Goal: Information Seeking & Learning: Learn about a topic

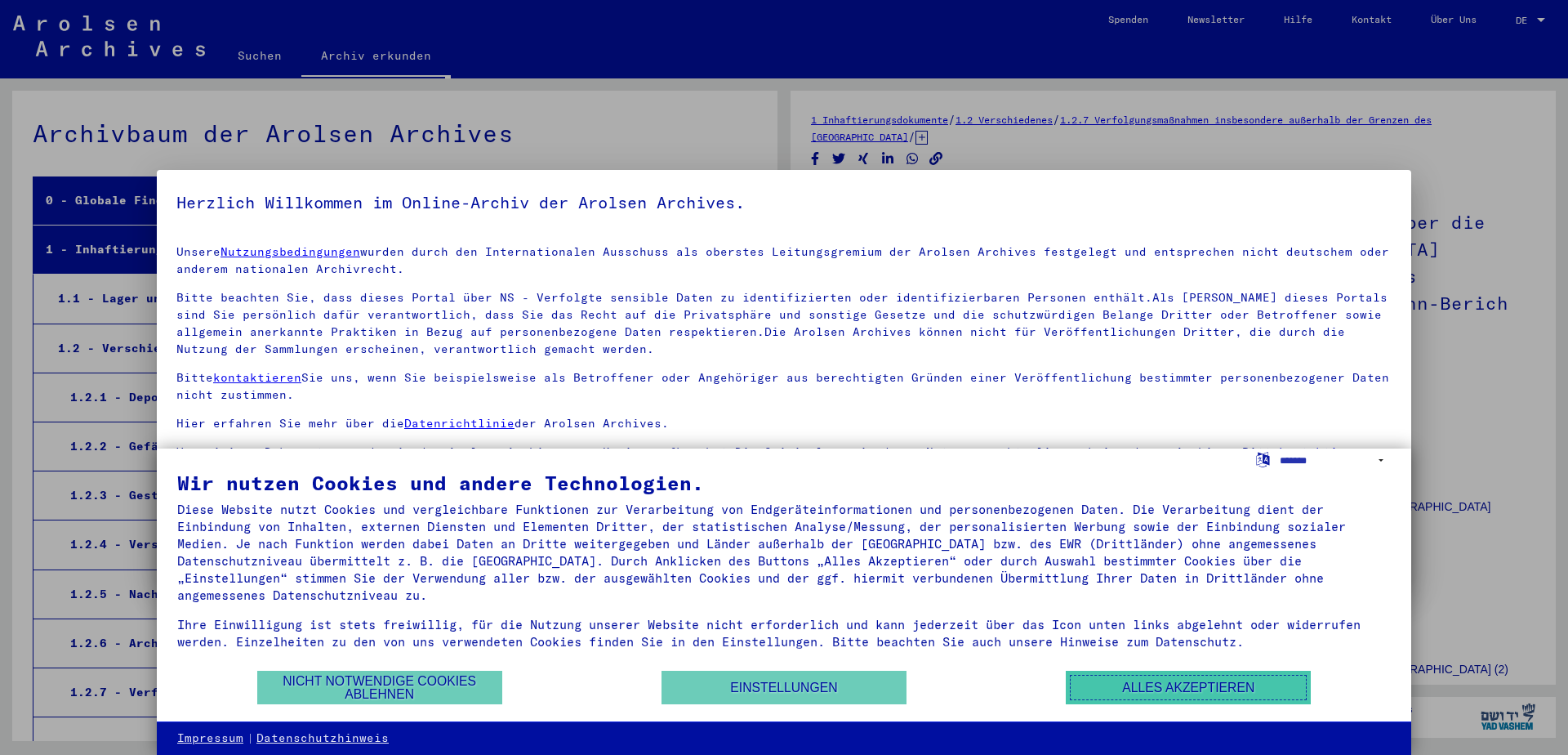
click at [1115, 690] on button "Alles akzeptieren" at bounding box center [1189, 687] width 245 height 33
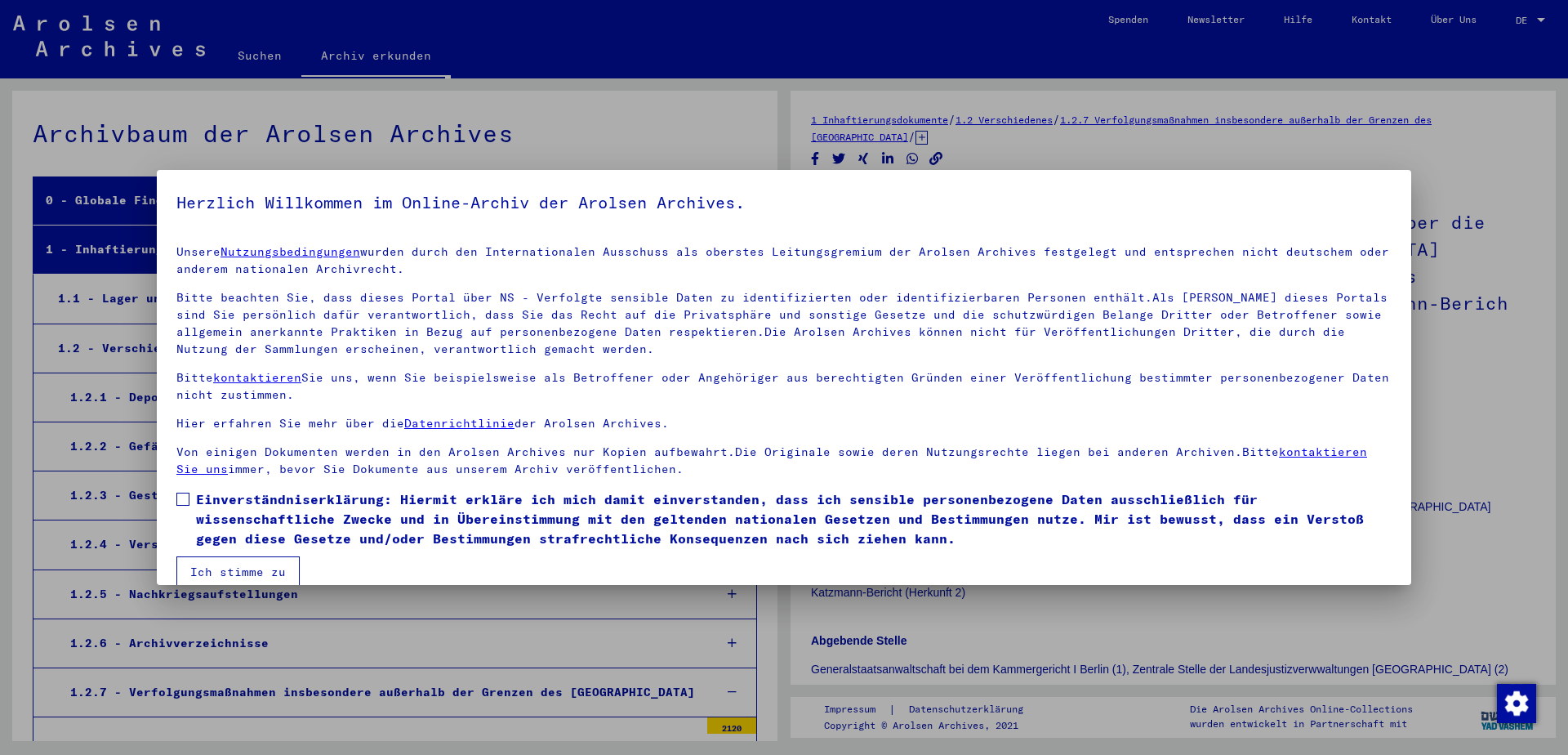
click at [269, 566] on button "Ich stimme zu" at bounding box center [238, 572] width 124 height 31
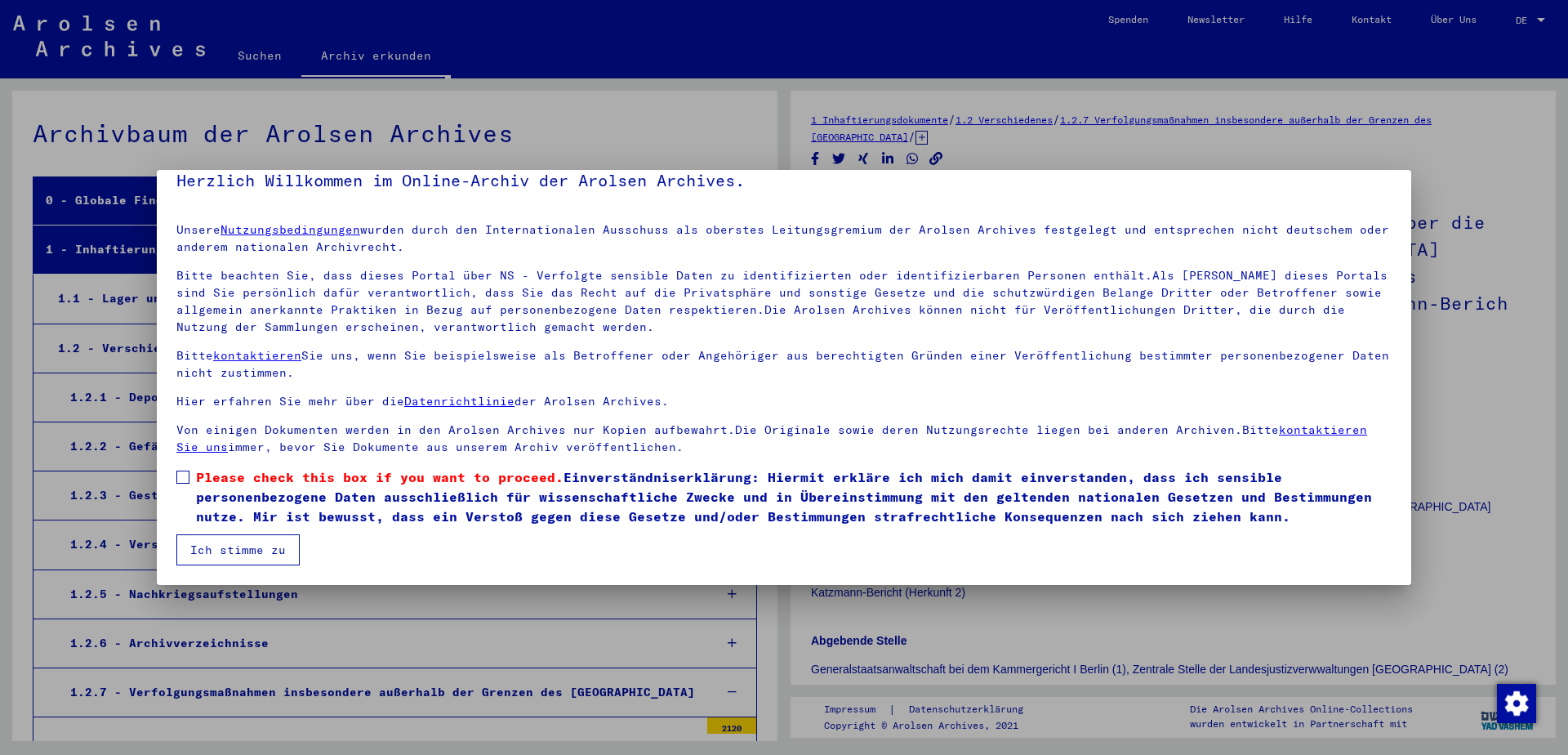
drag, startPoint x: 269, startPoint y: 566, endPoint x: 252, endPoint y: 540, distance: 31.1
click at [252, 540] on mat-dialog-container "Herzlich Willkommen im Online-Archiv der Arolsen Archives. Unsere Nutzungsbedin…" at bounding box center [784, 378] width 1255 height 415
click at [252, 540] on button "Ich stimme zu" at bounding box center [238, 549] width 124 height 31
click at [259, 548] on button "Ich stimme zu" at bounding box center [238, 549] width 124 height 31
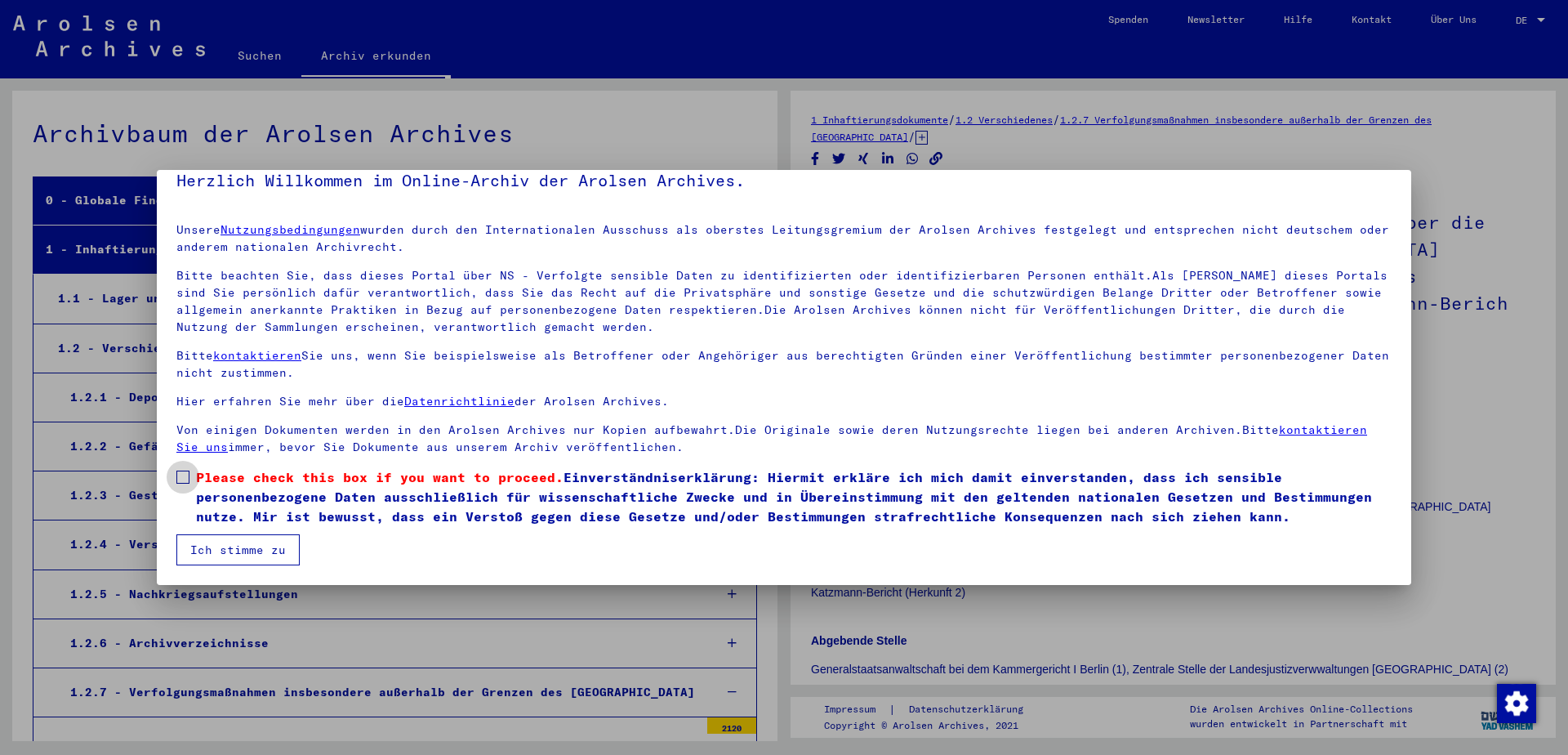
click at [179, 478] on span at bounding box center [183, 478] width 13 height 13
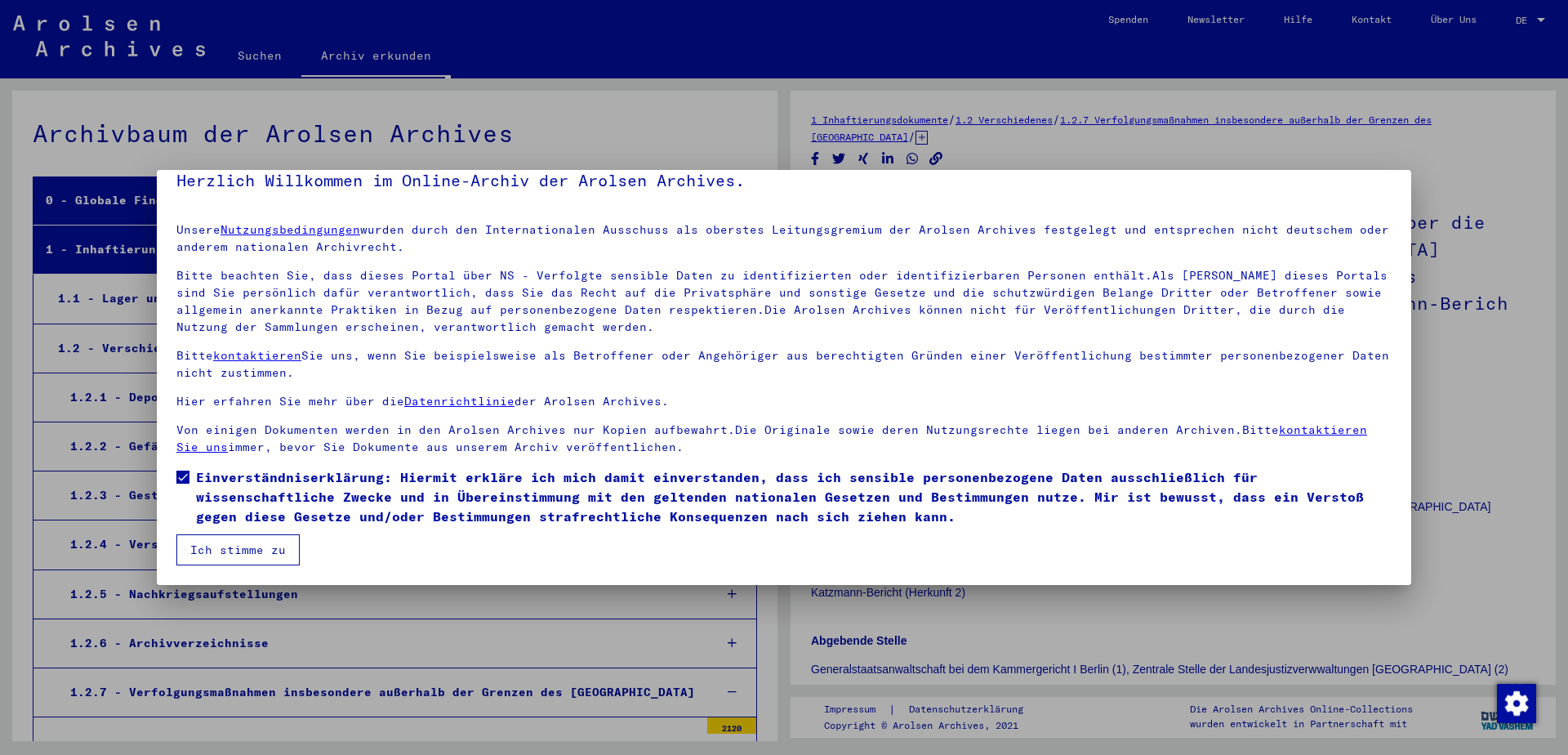
click at [243, 550] on button "Ich stimme zu" at bounding box center [238, 549] width 124 height 31
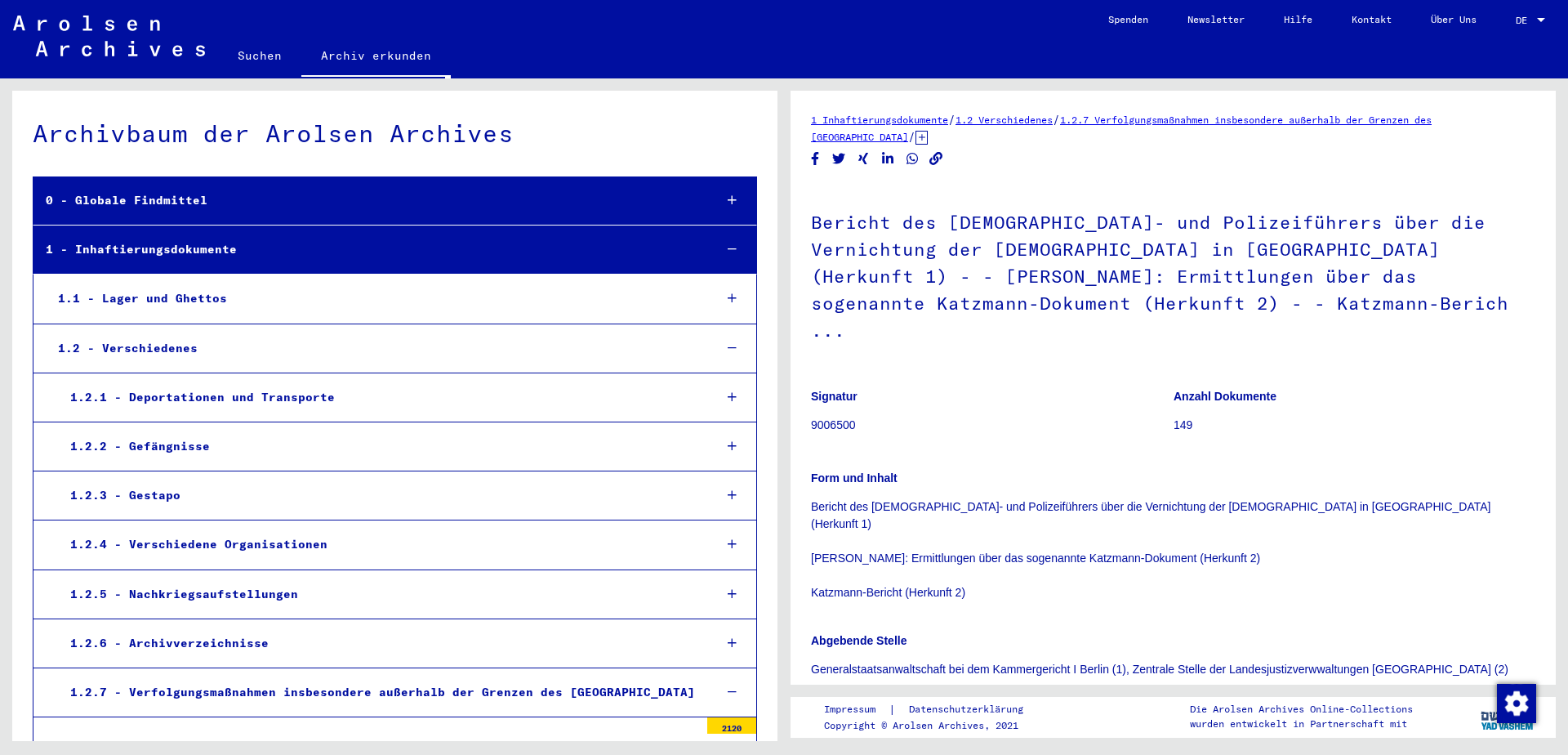
click at [1012, 388] on p "Signatur" at bounding box center [992, 396] width 361 height 17
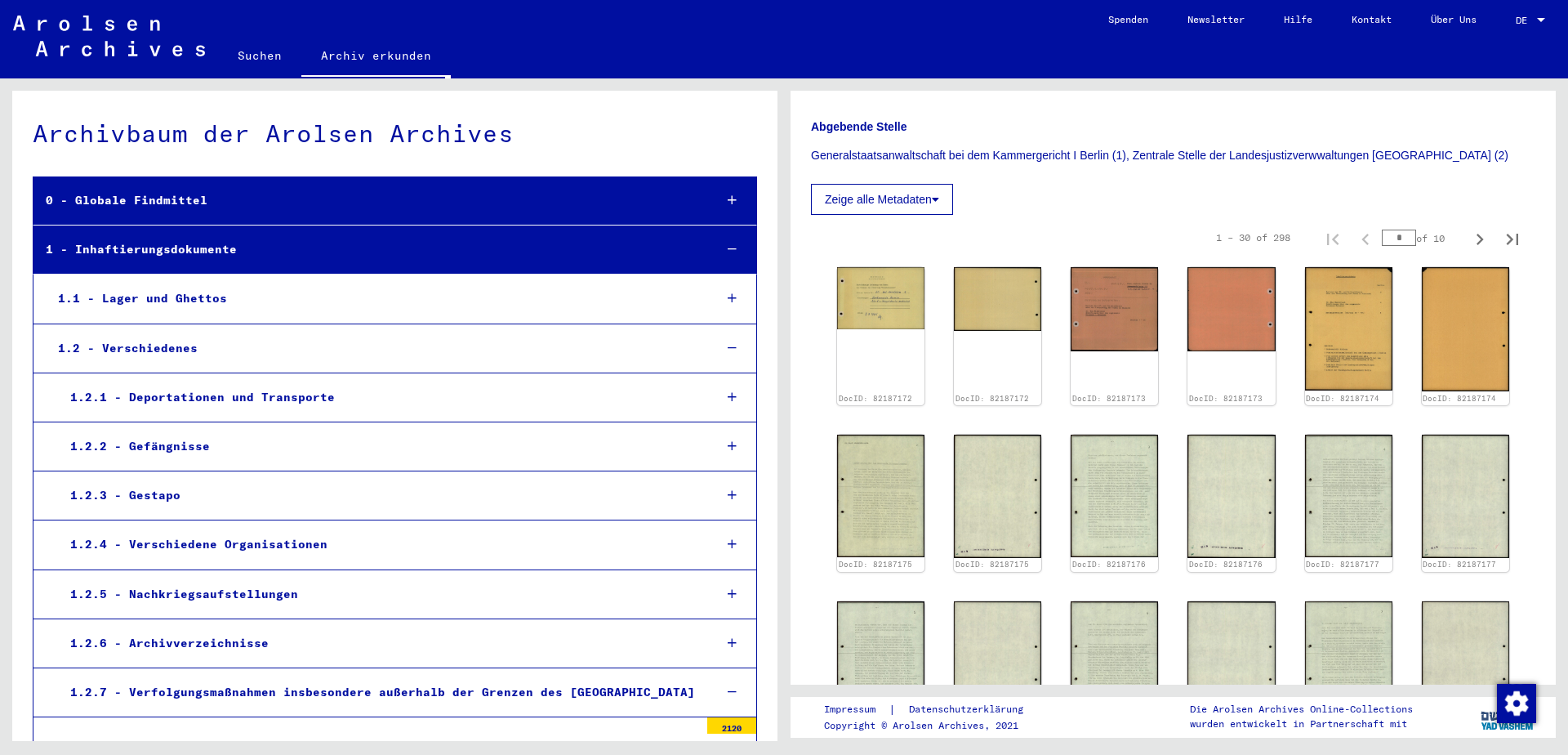
scroll to position [470, 0]
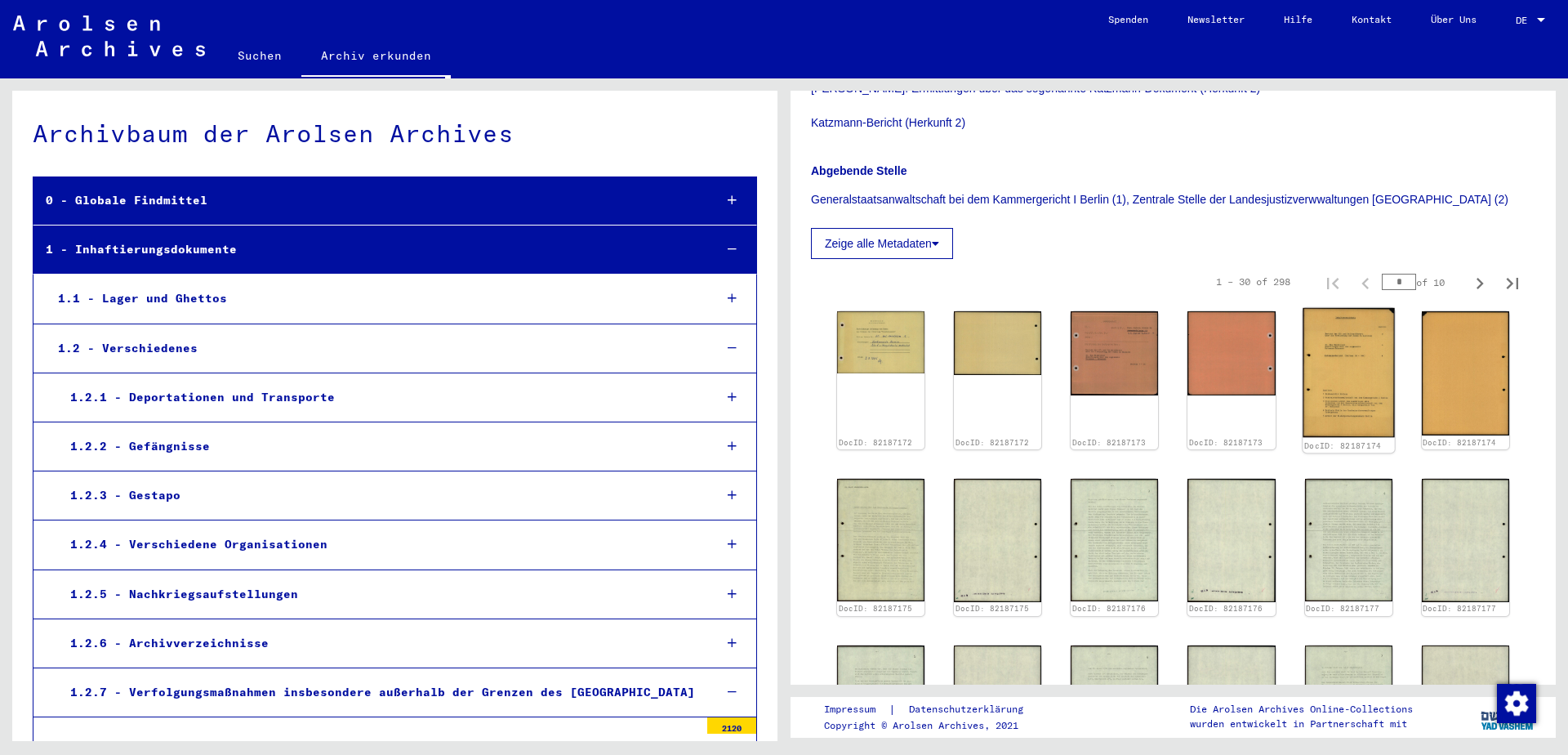
click at [1339, 333] on img at bounding box center [1349, 373] width 92 height 130
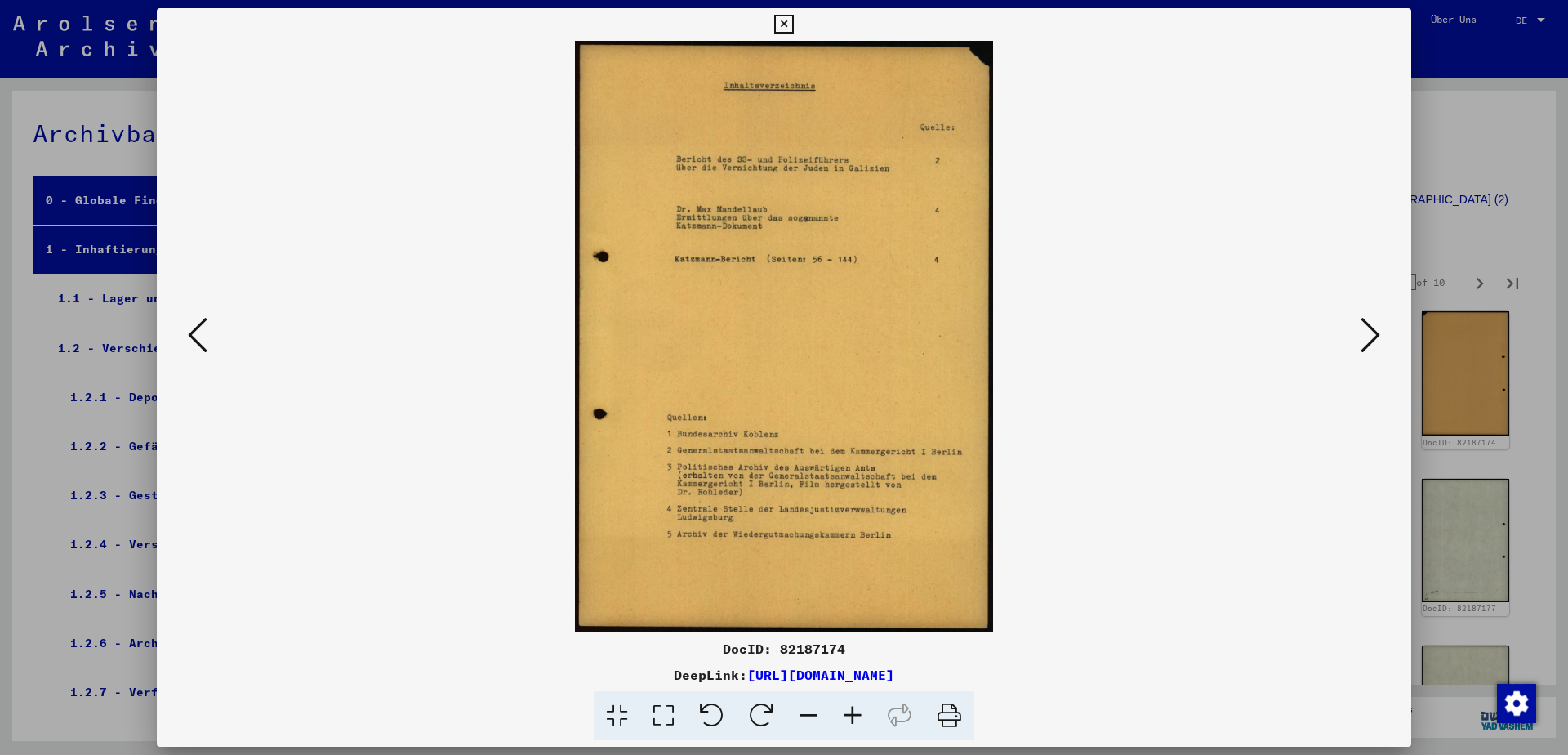
click at [1378, 337] on icon at bounding box center [1370, 335] width 20 height 40
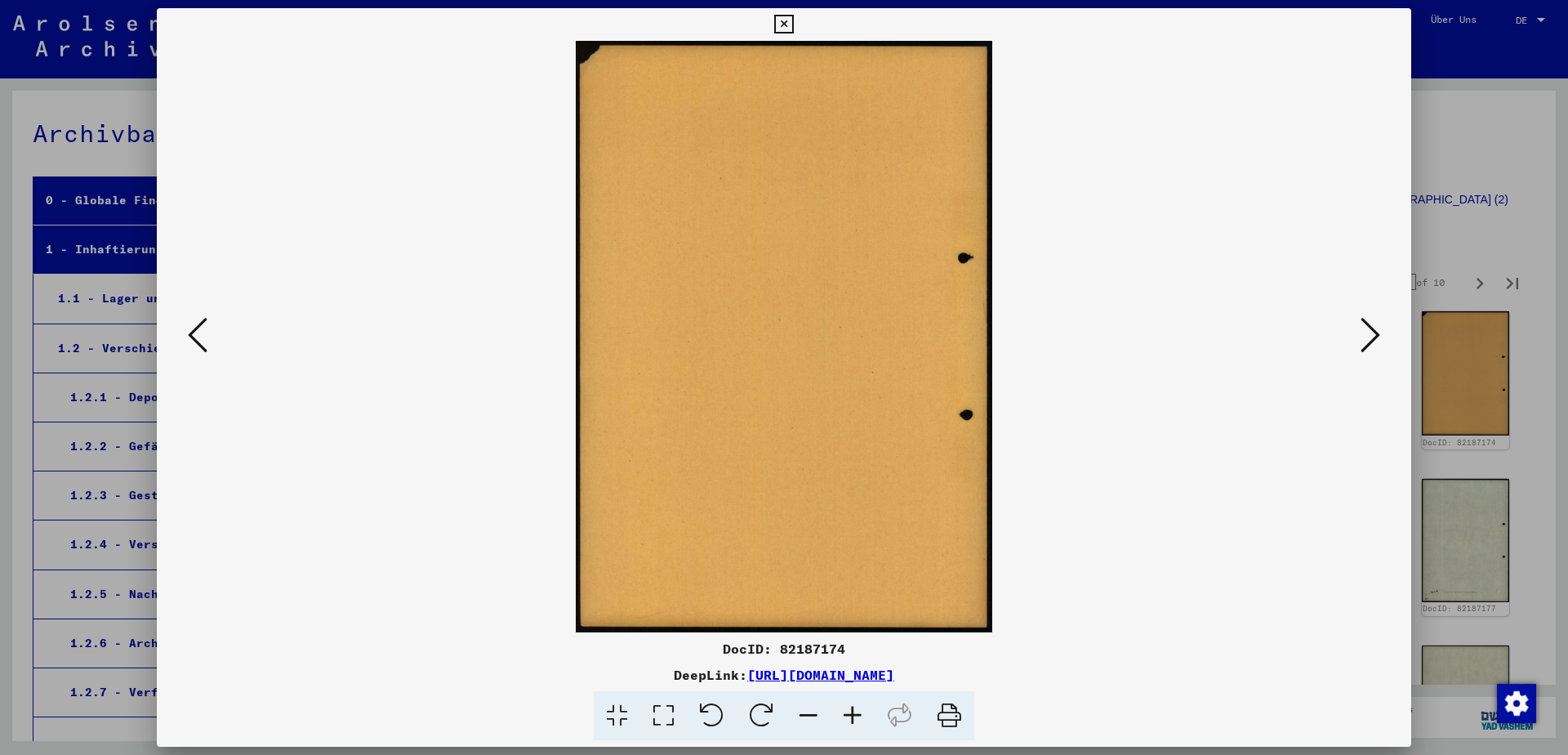
click at [1378, 337] on icon at bounding box center [1370, 335] width 20 height 40
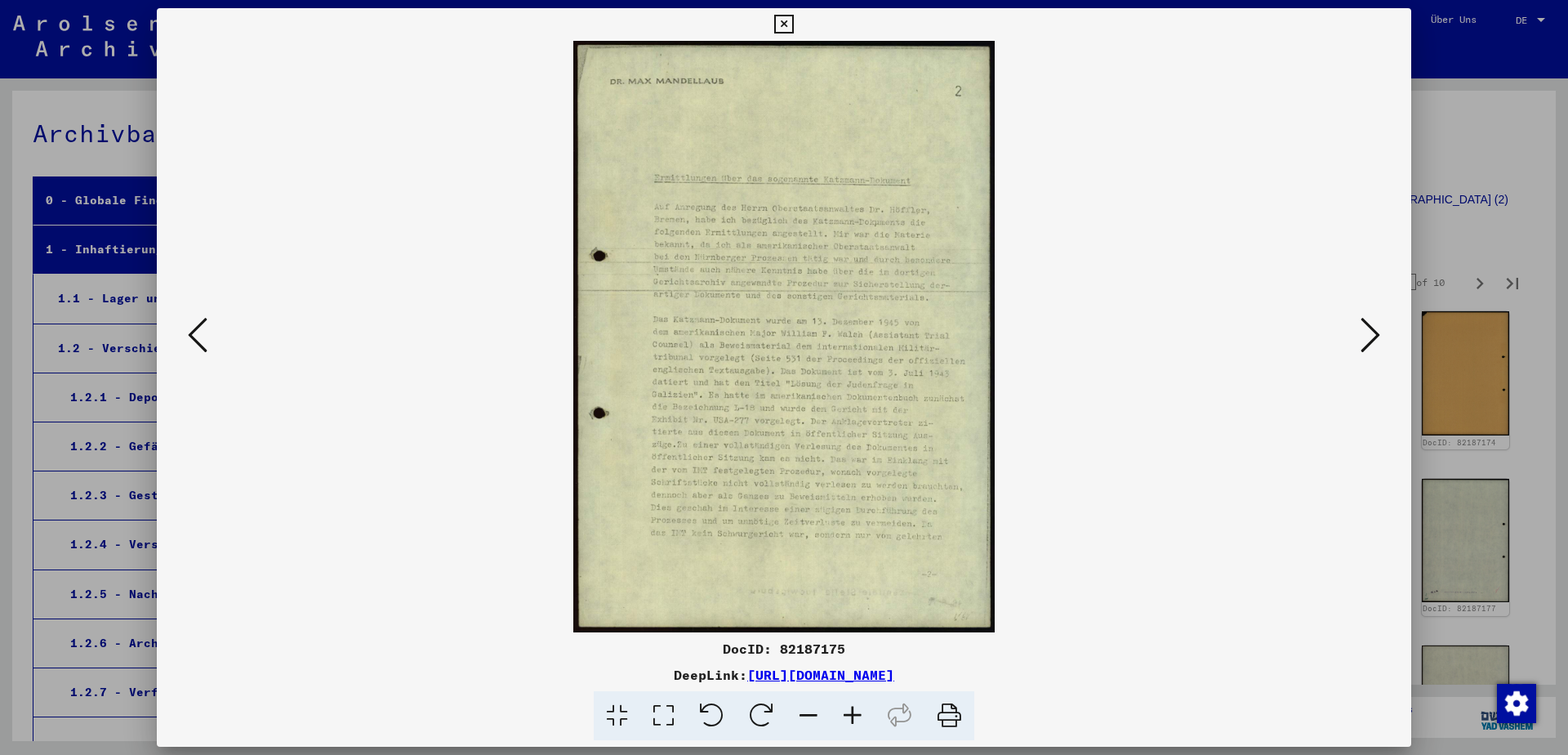
click at [1378, 337] on icon at bounding box center [1370, 335] width 20 height 40
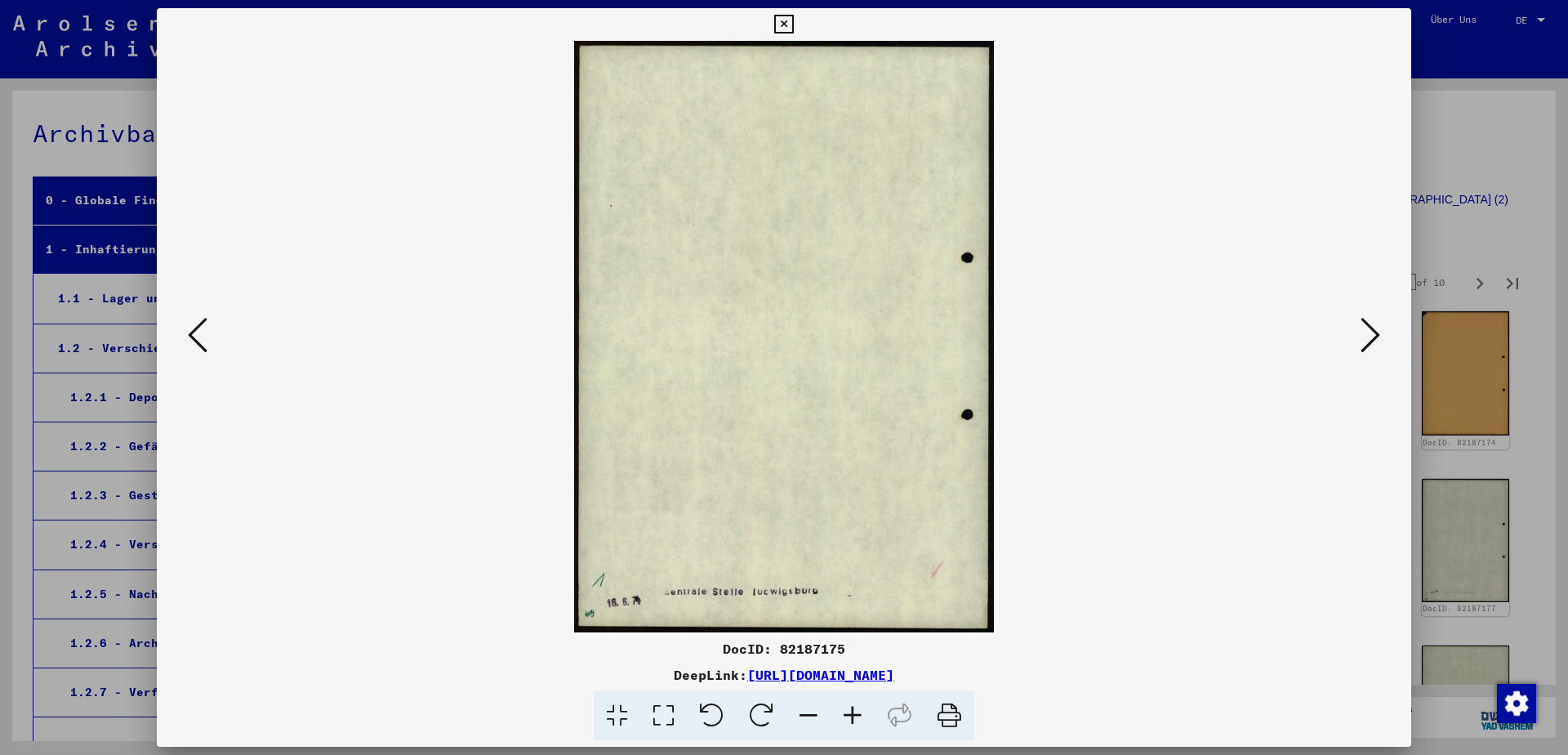
click at [1378, 337] on icon at bounding box center [1370, 335] width 20 height 40
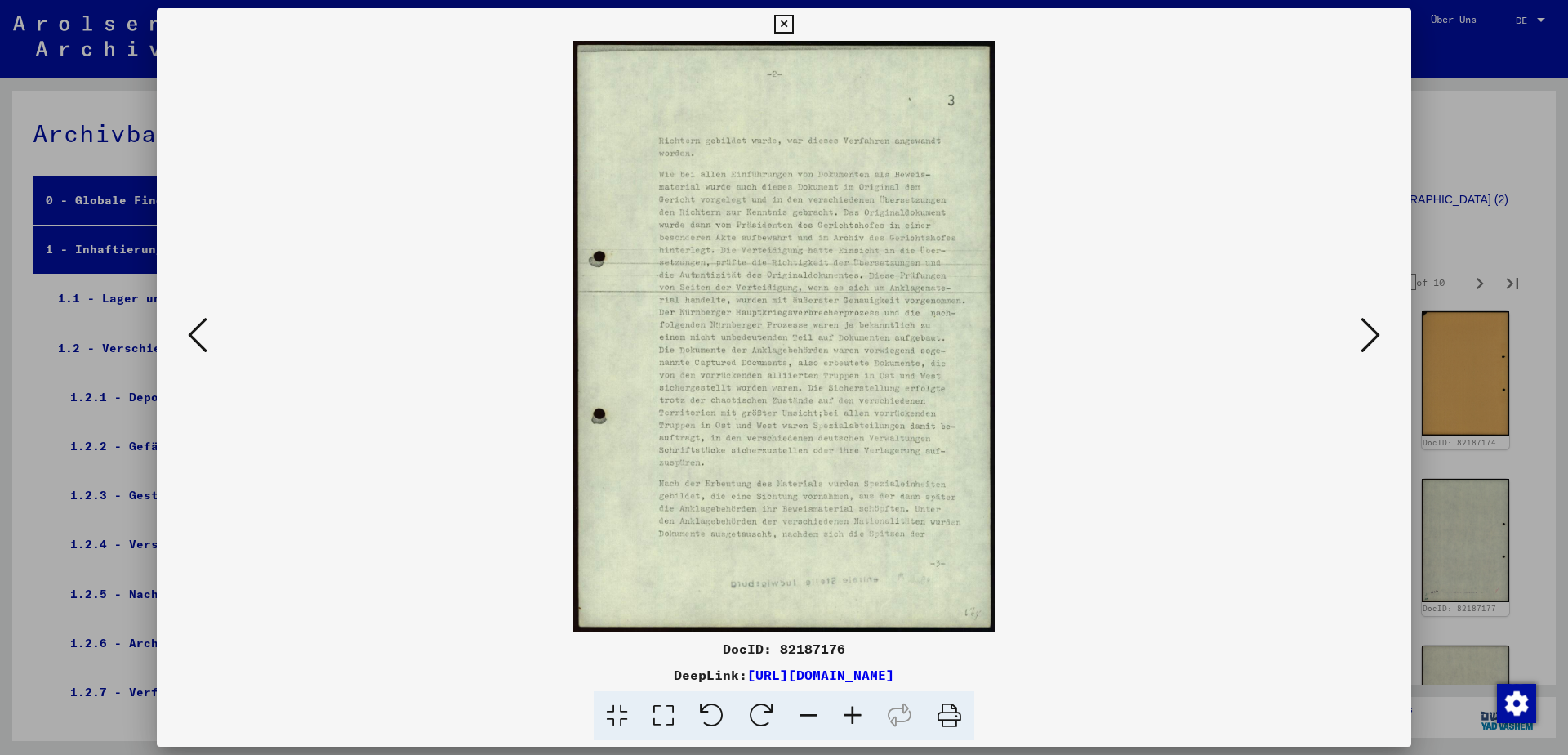
click at [1378, 337] on icon at bounding box center [1370, 335] width 20 height 40
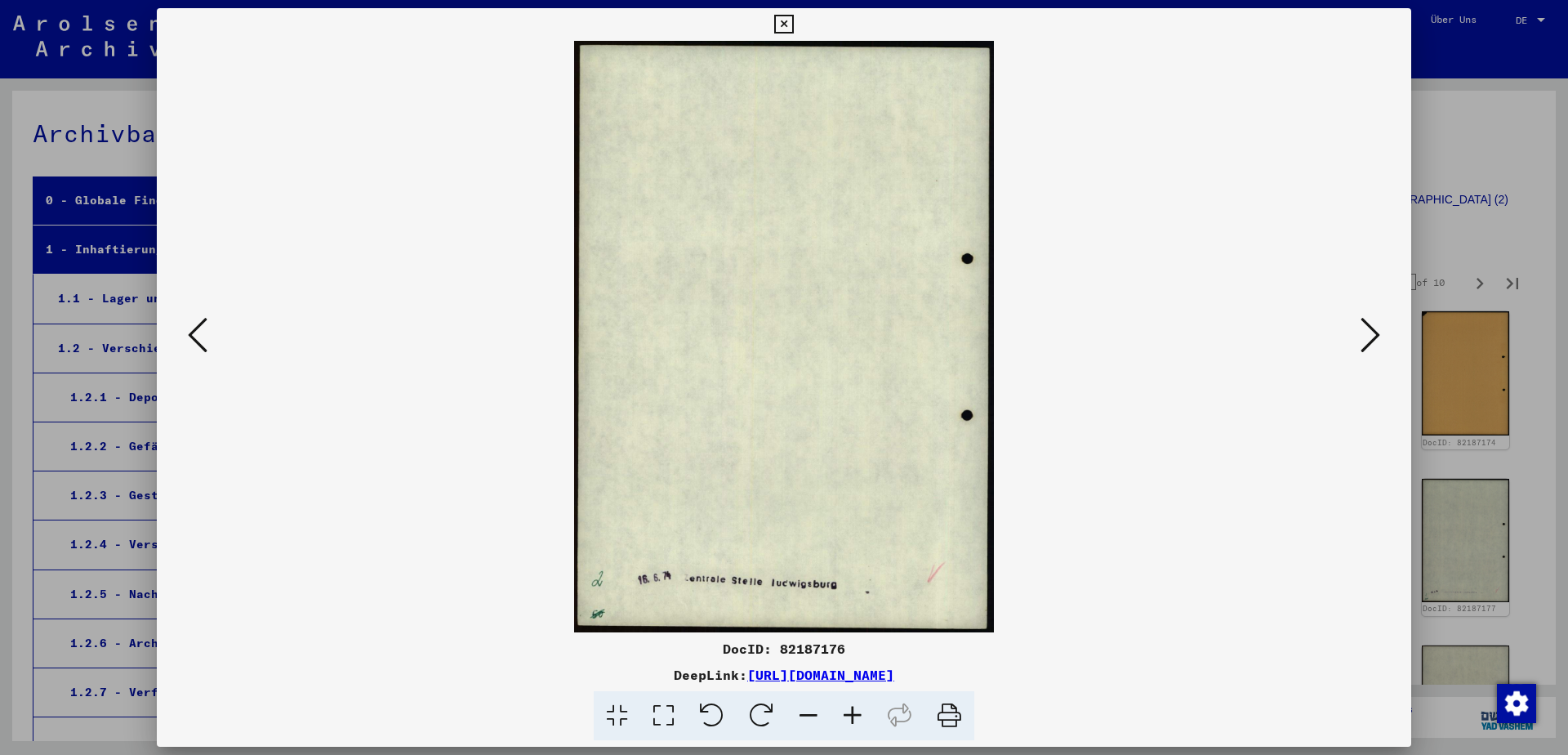
click at [1378, 337] on icon at bounding box center [1370, 335] width 20 height 40
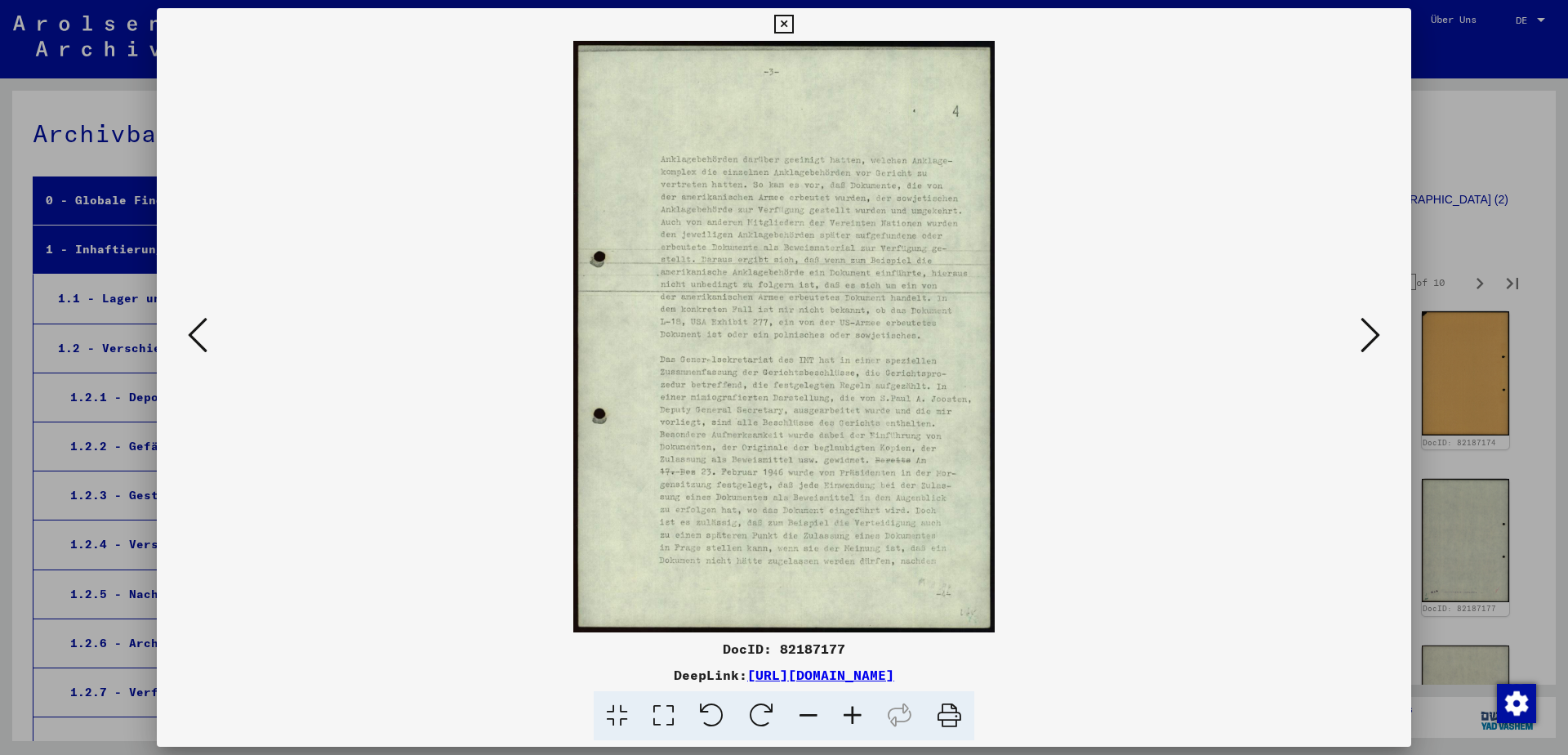
click at [1378, 337] on icon at bounding box center [1370, 335] width 20 height 40
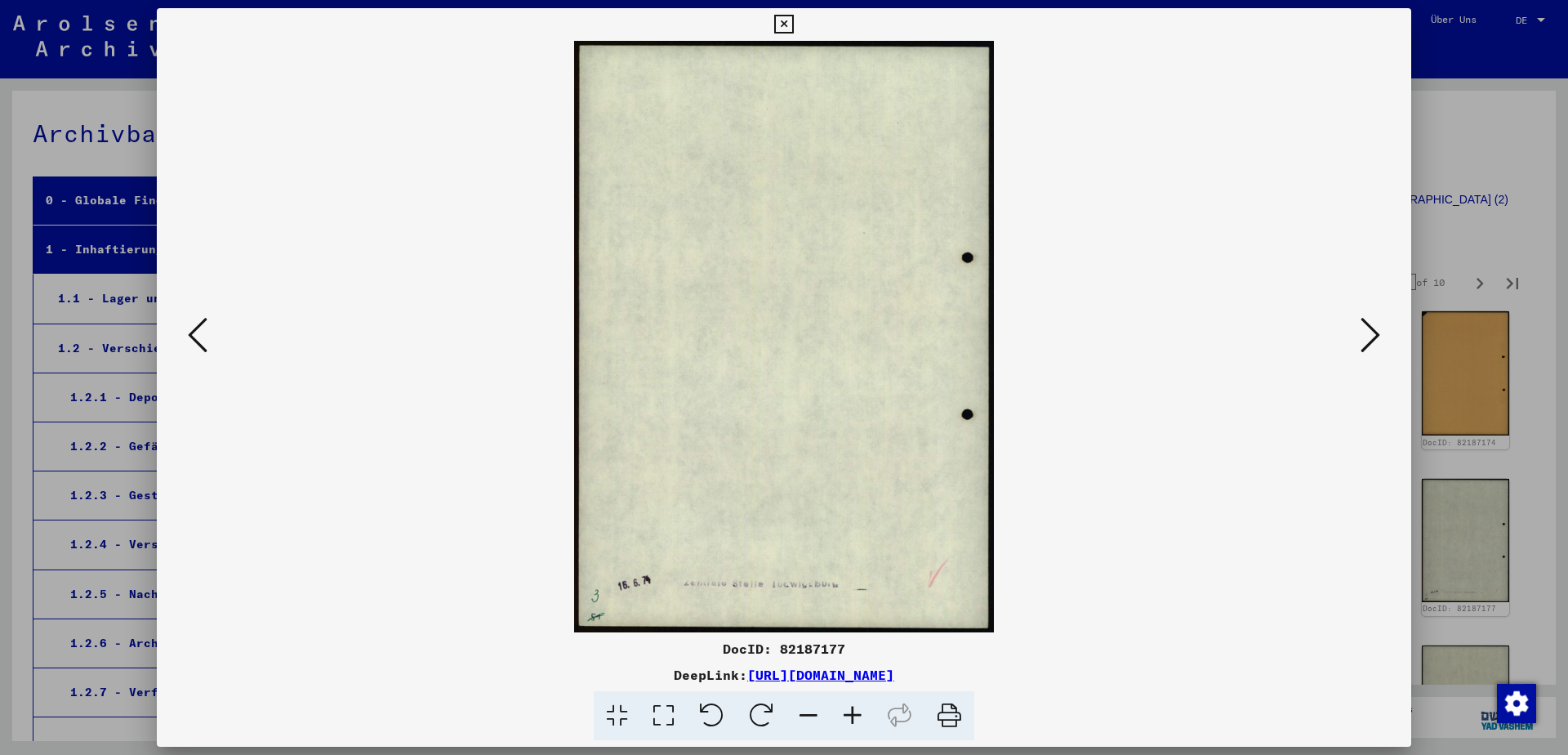
click at [1378, 337] on icon at bounding box center [1370, 335] width 20 height 40
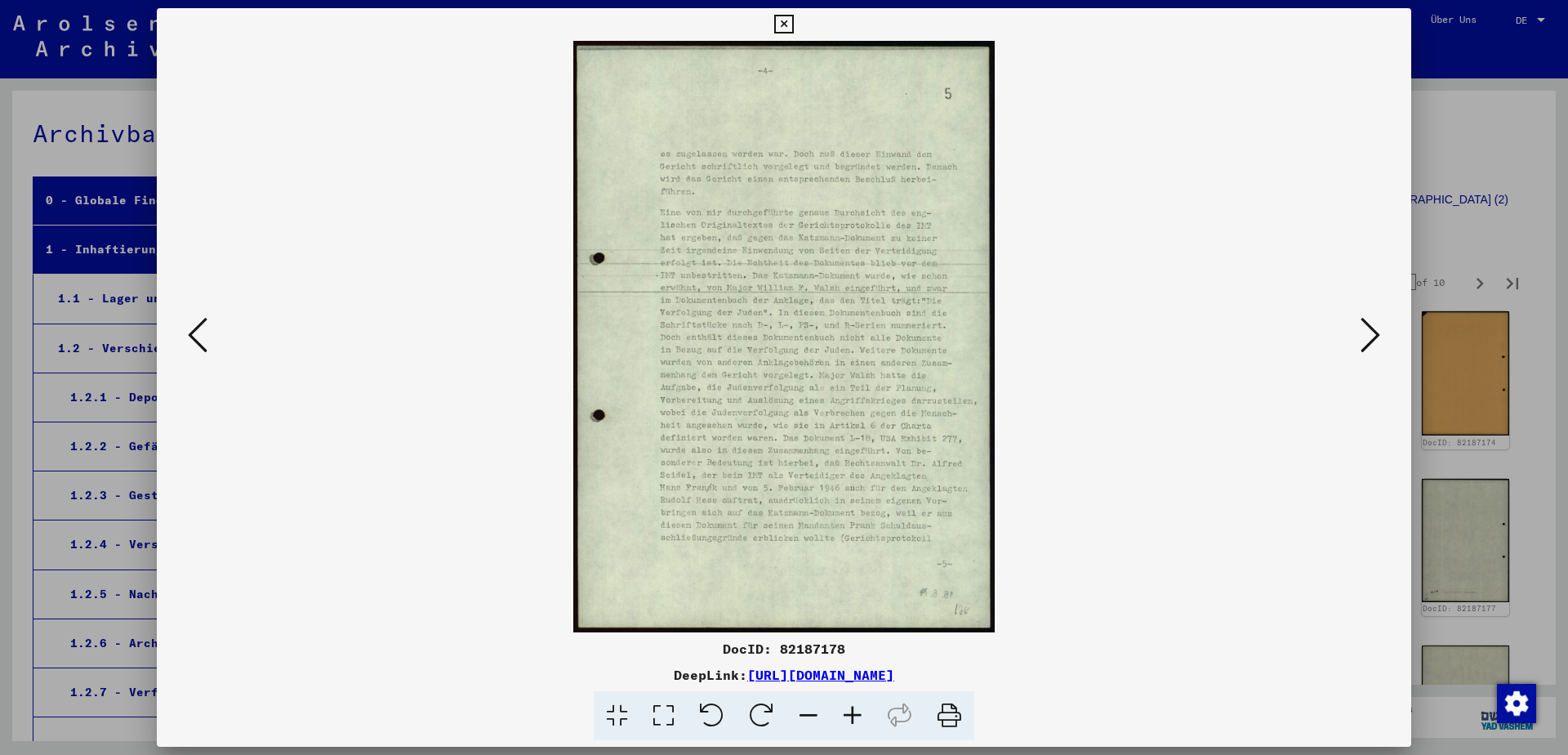
click at [1378, 337] on icon at bounding box center [1370, 335] width 20 height 40
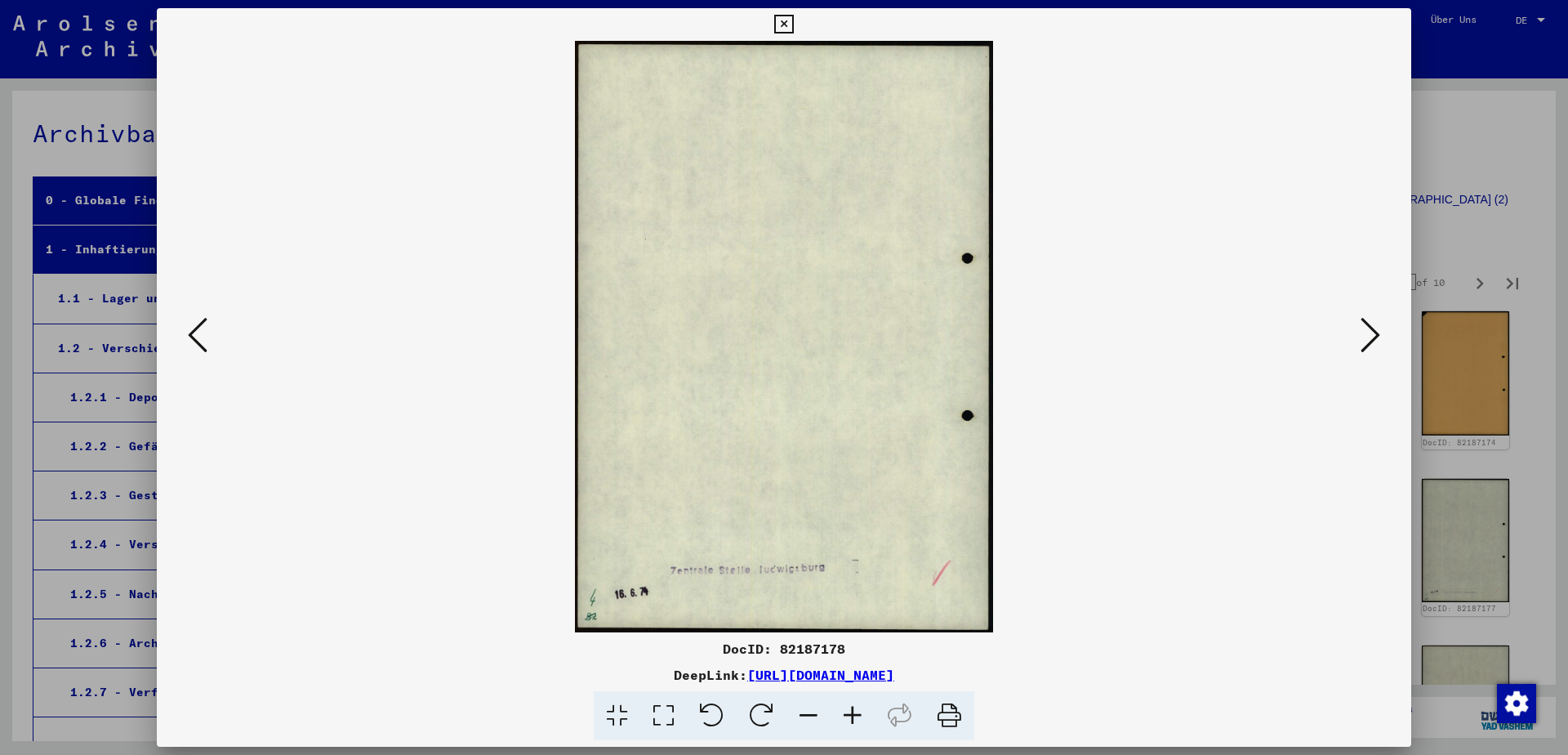
click at [1378, 337] on icon at bounding box center [1370, 335] width 20 height 40
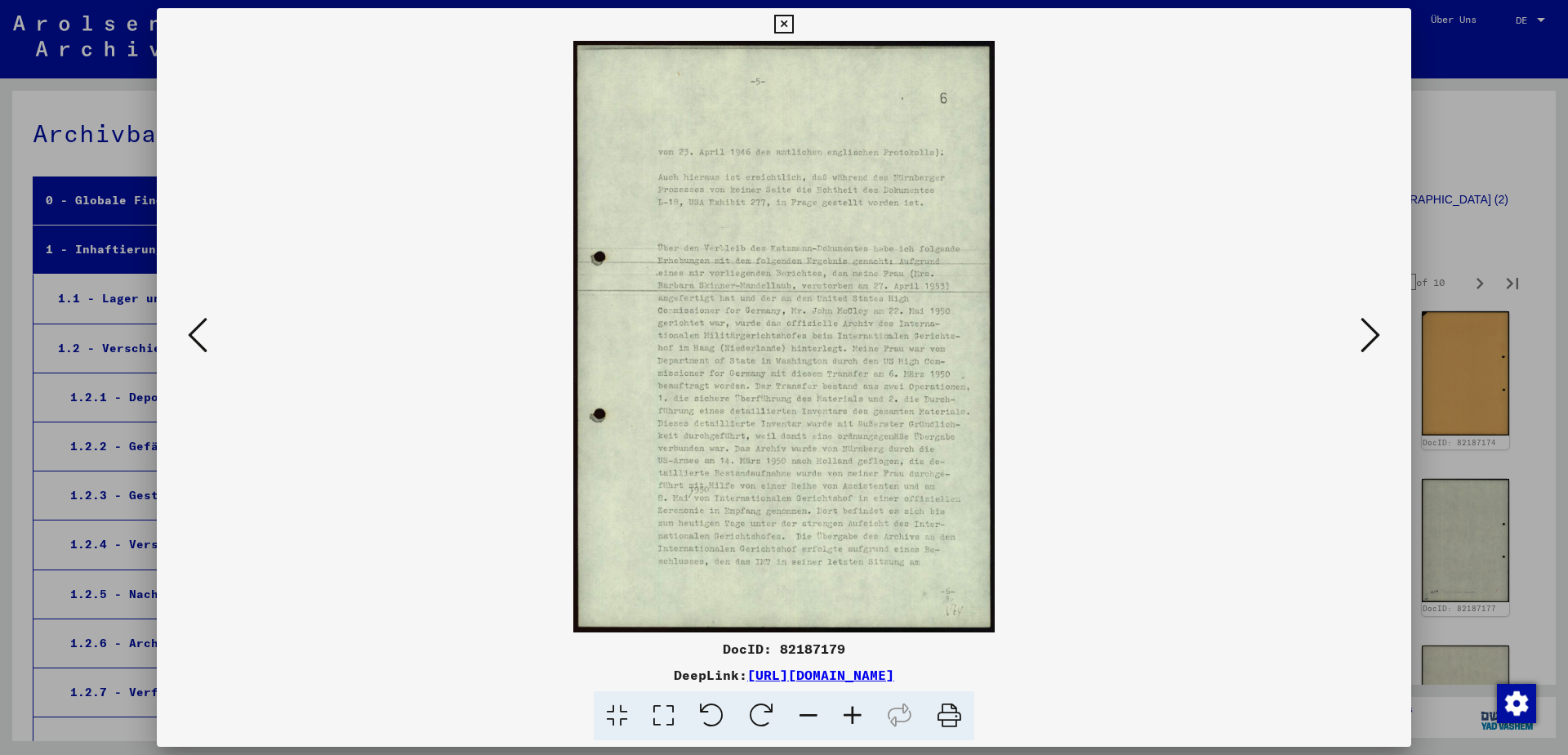
click at [1378, 337] on icon at bounding box center [1370, 335] width 20 height 40
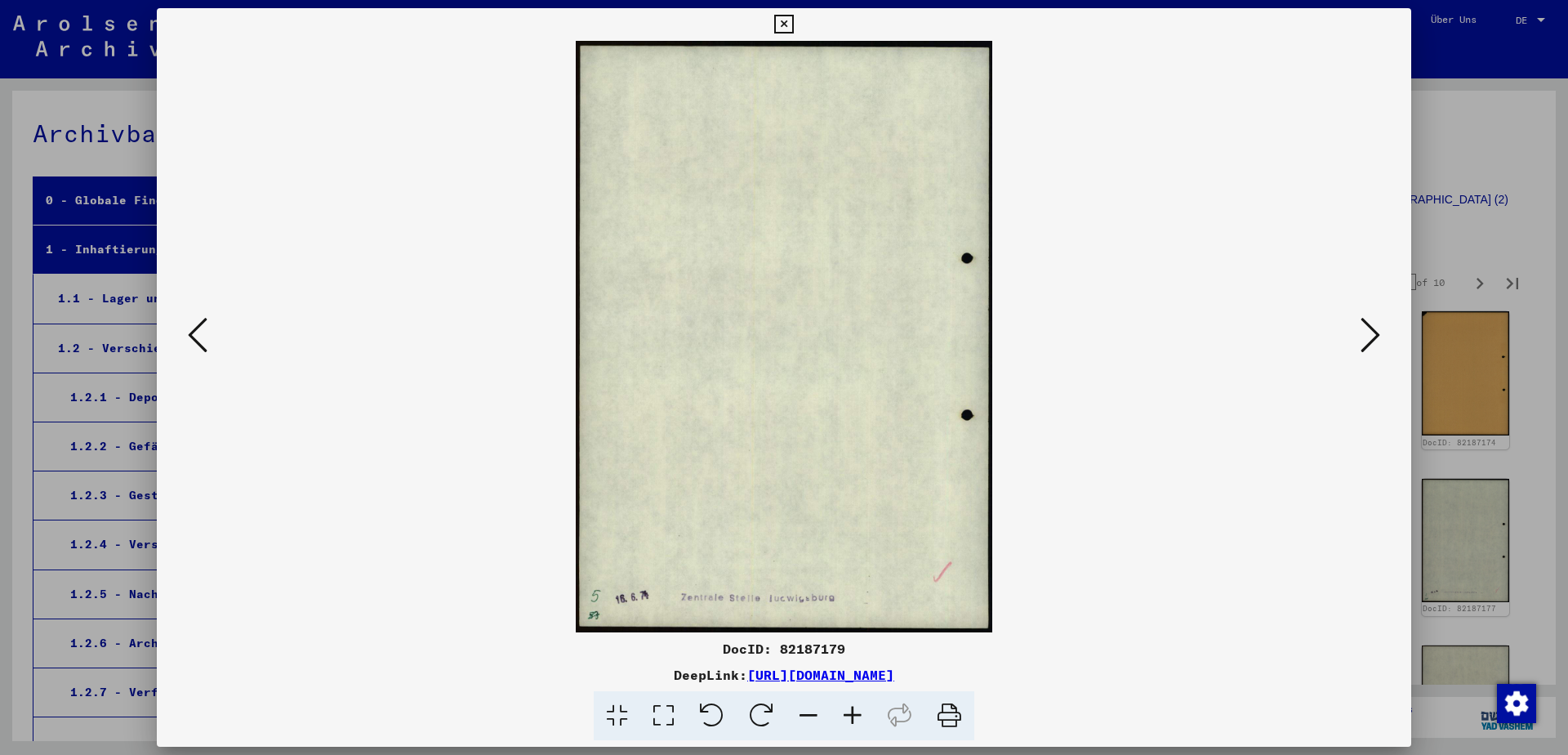
click at [1378, 337] on icon at bounding box center [1370, 335] width 20 height 40
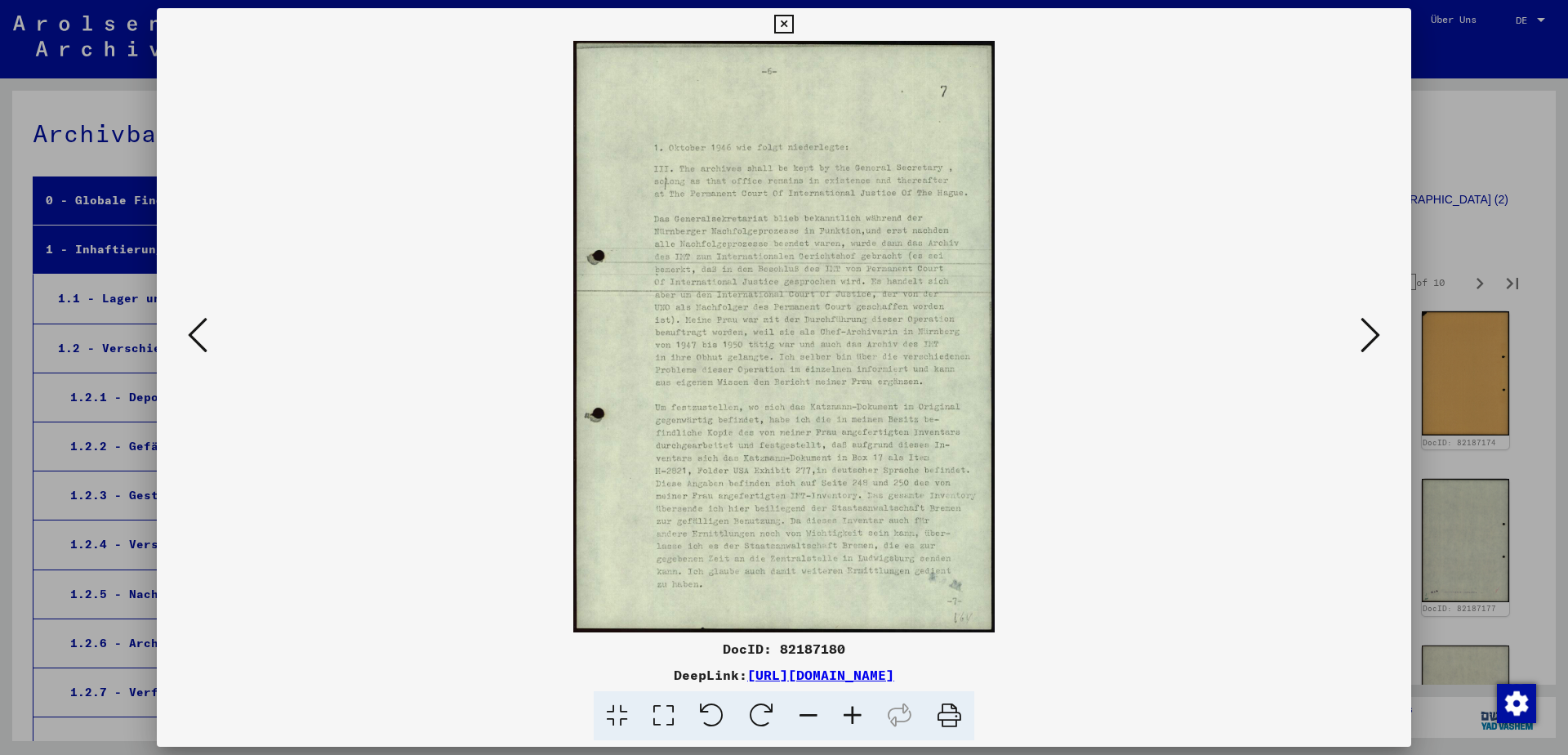
click at [1378, 337] on icon at bounding box center [1370, 335] width 20 height 40
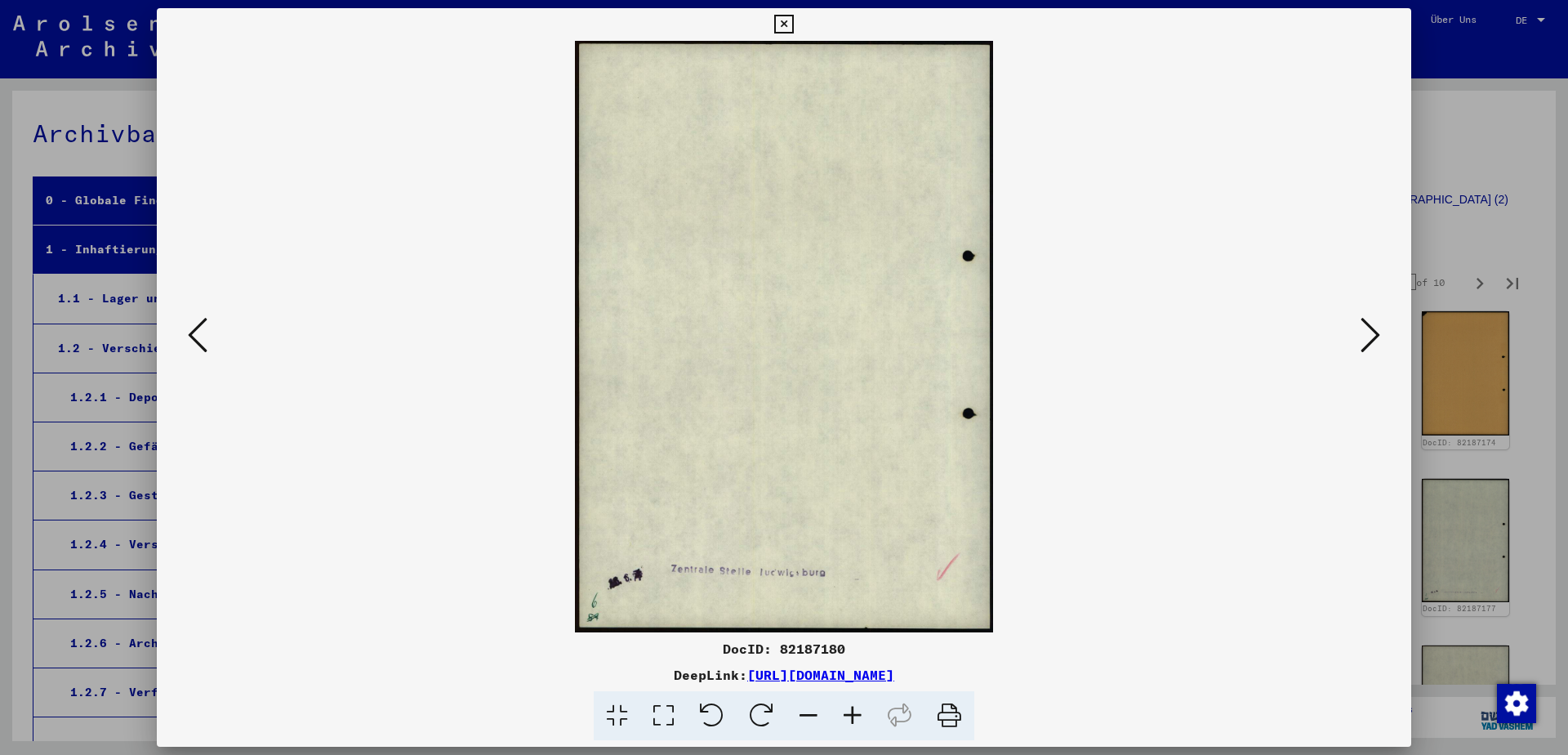
click at [1378, 337] on icon at bounding box center [1370, 335] width 20 height 40
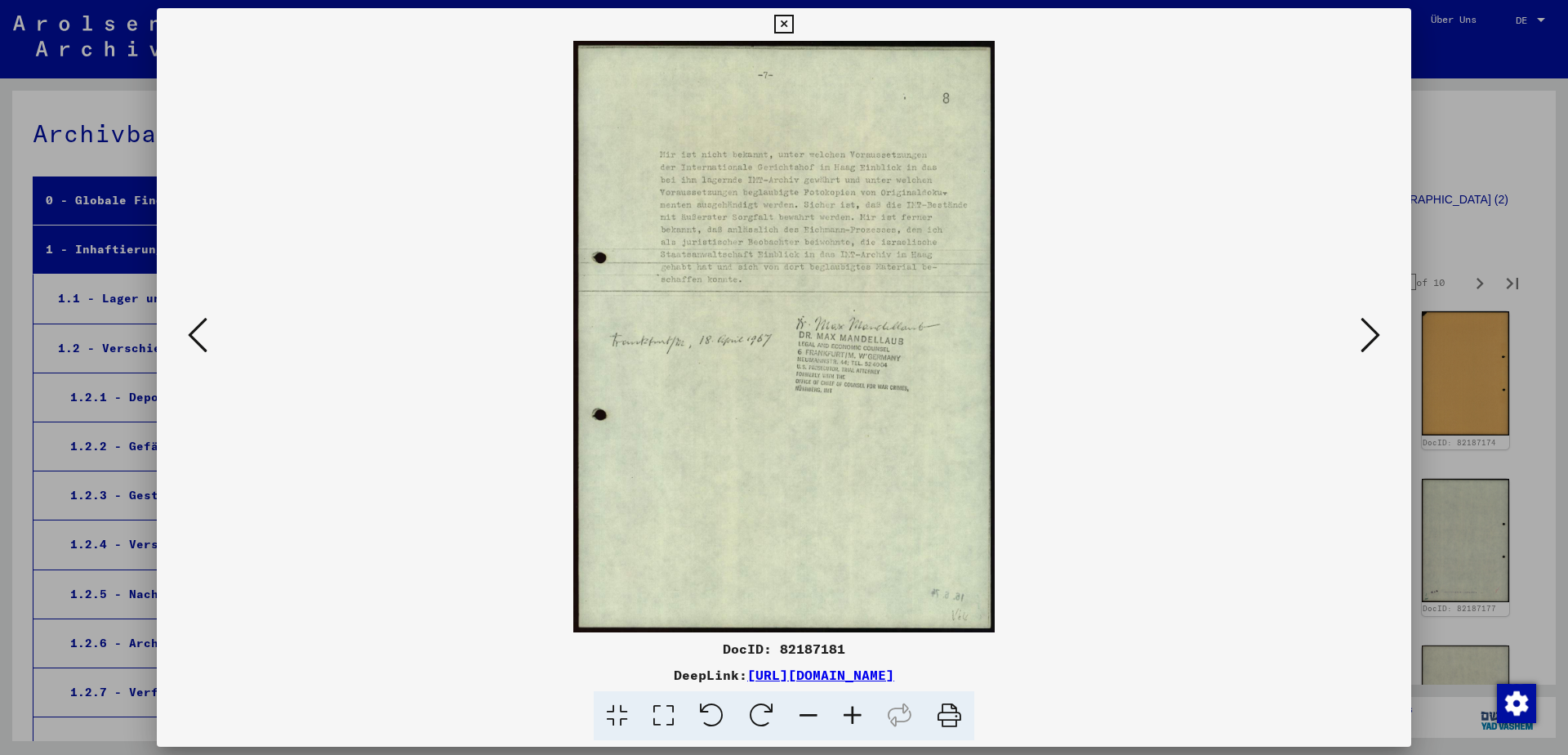
click at [1378, 337] on icon at bounding box center [1370, 335] width 20 height 40
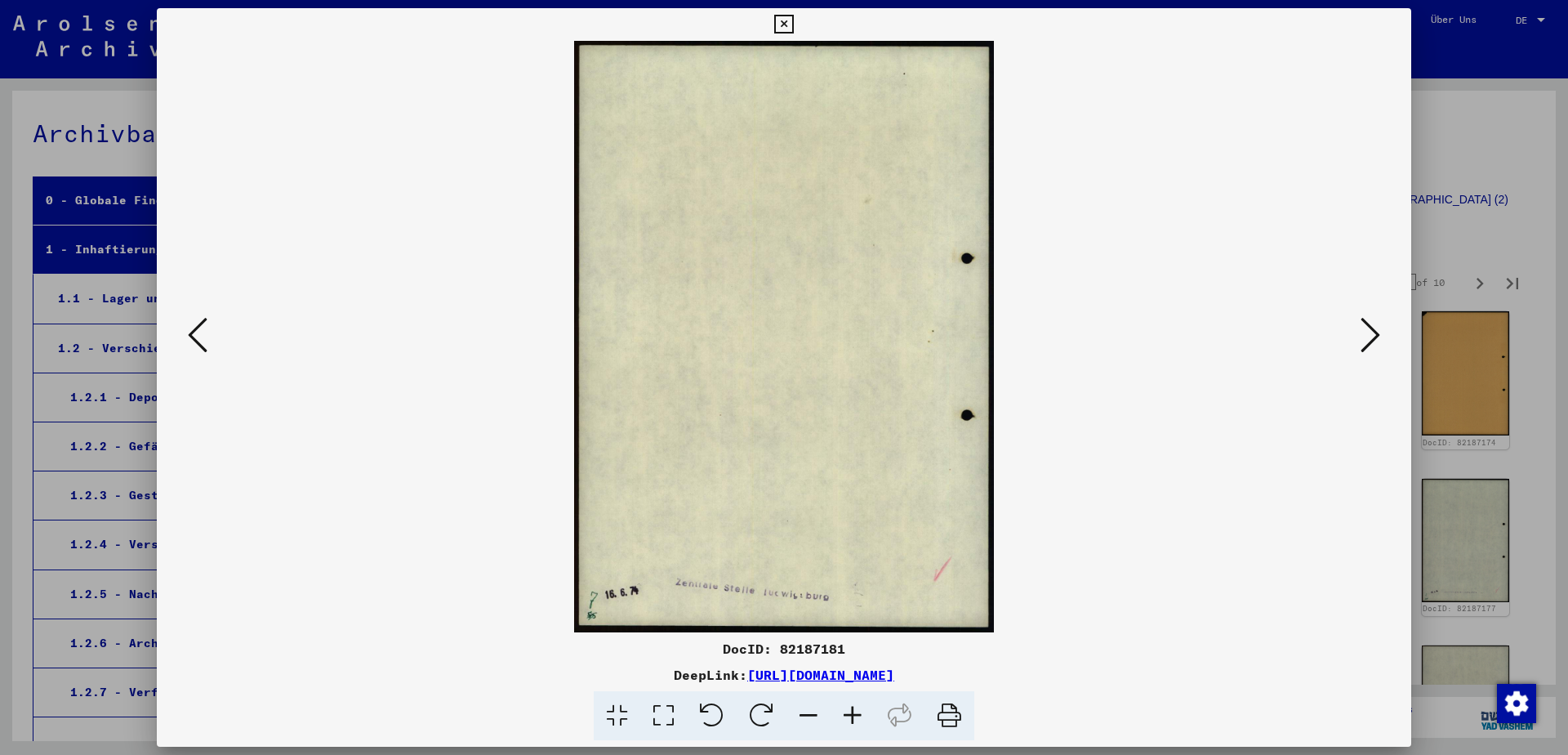
click at [1378, 337] on icon at bounding box center [1370, 335] width 20 height 40
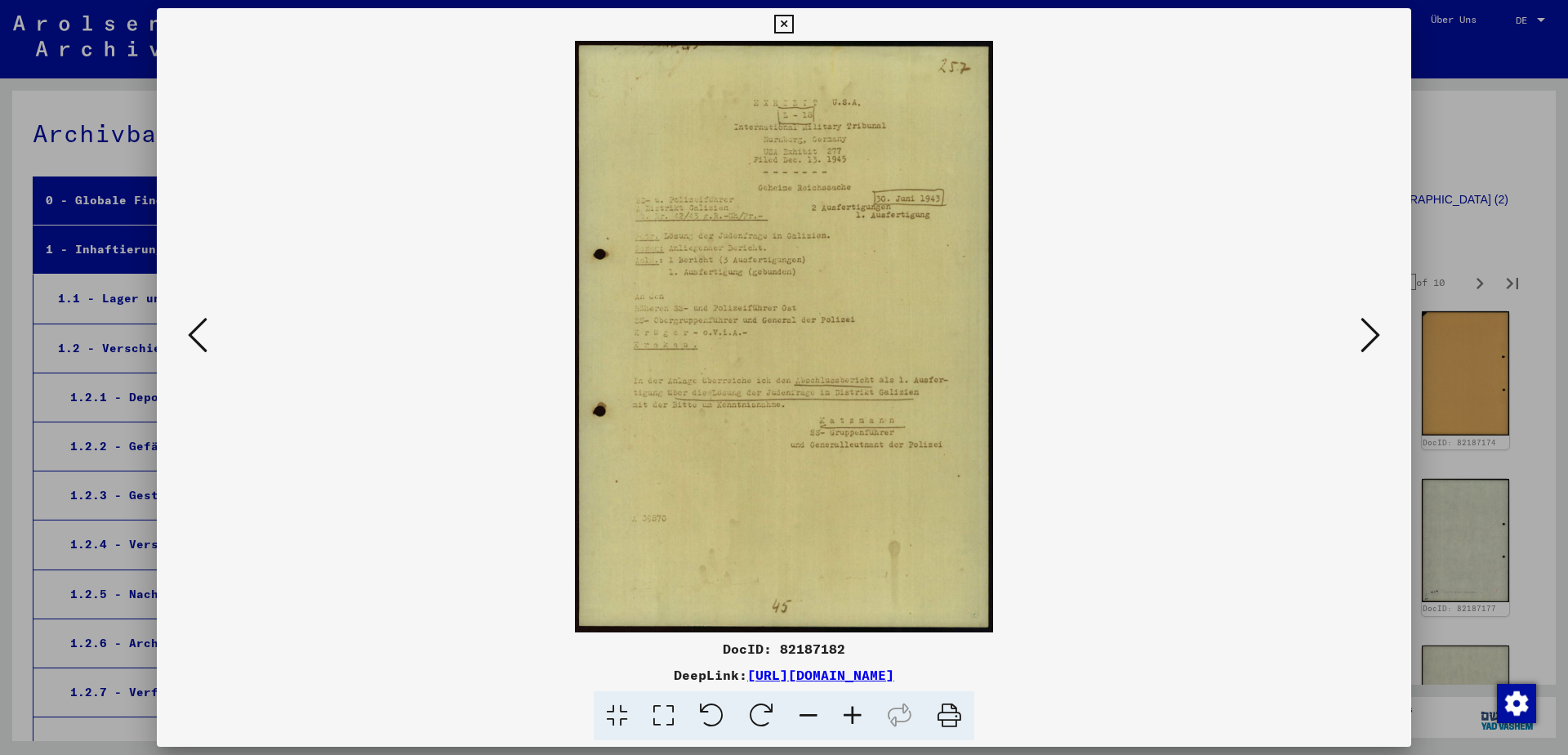
click at [1378, 337] on icon at bounding box center [1370, 335] width 20 height 40
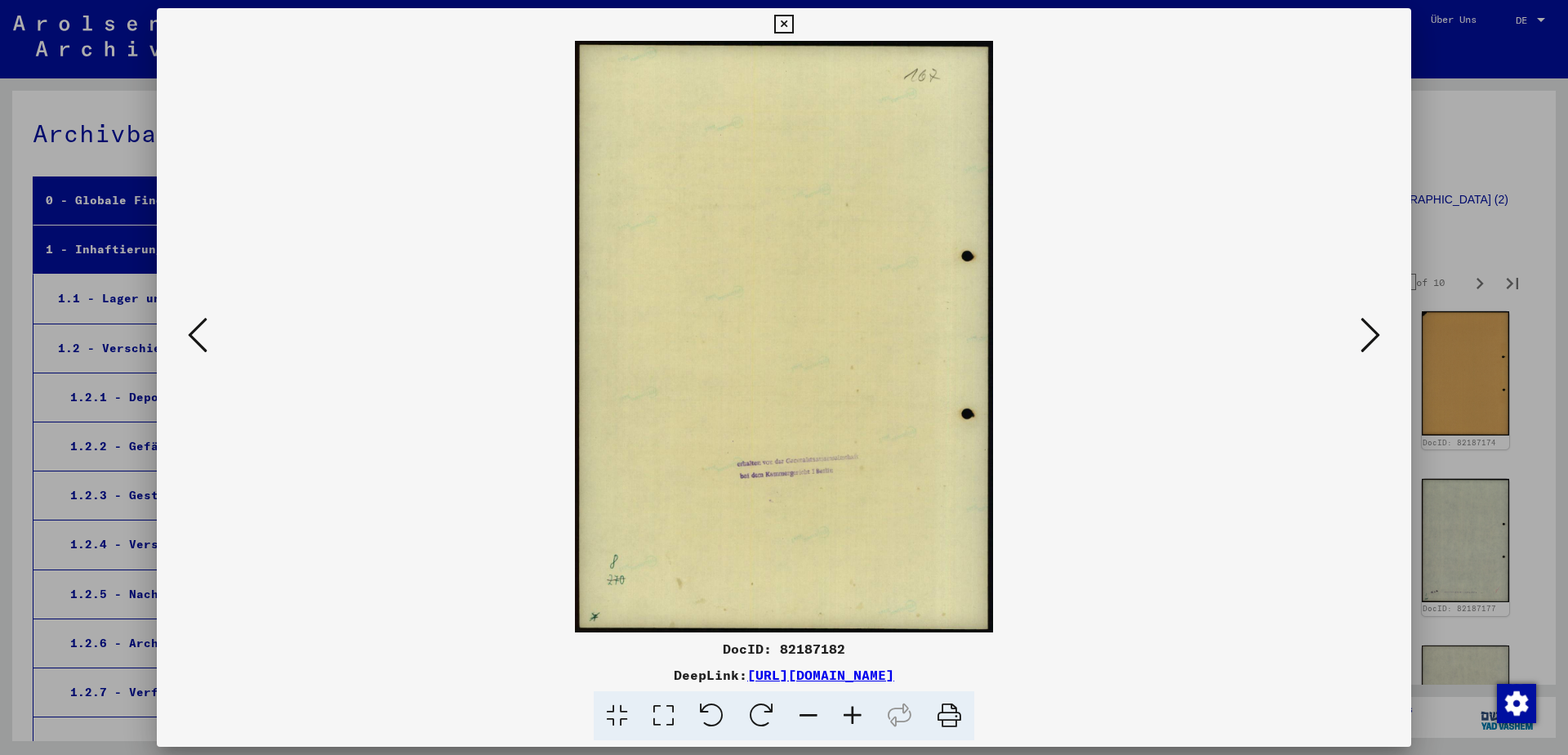
click at [1378, 337] on icon at bounding box center [1370, 335] width 20 height 40
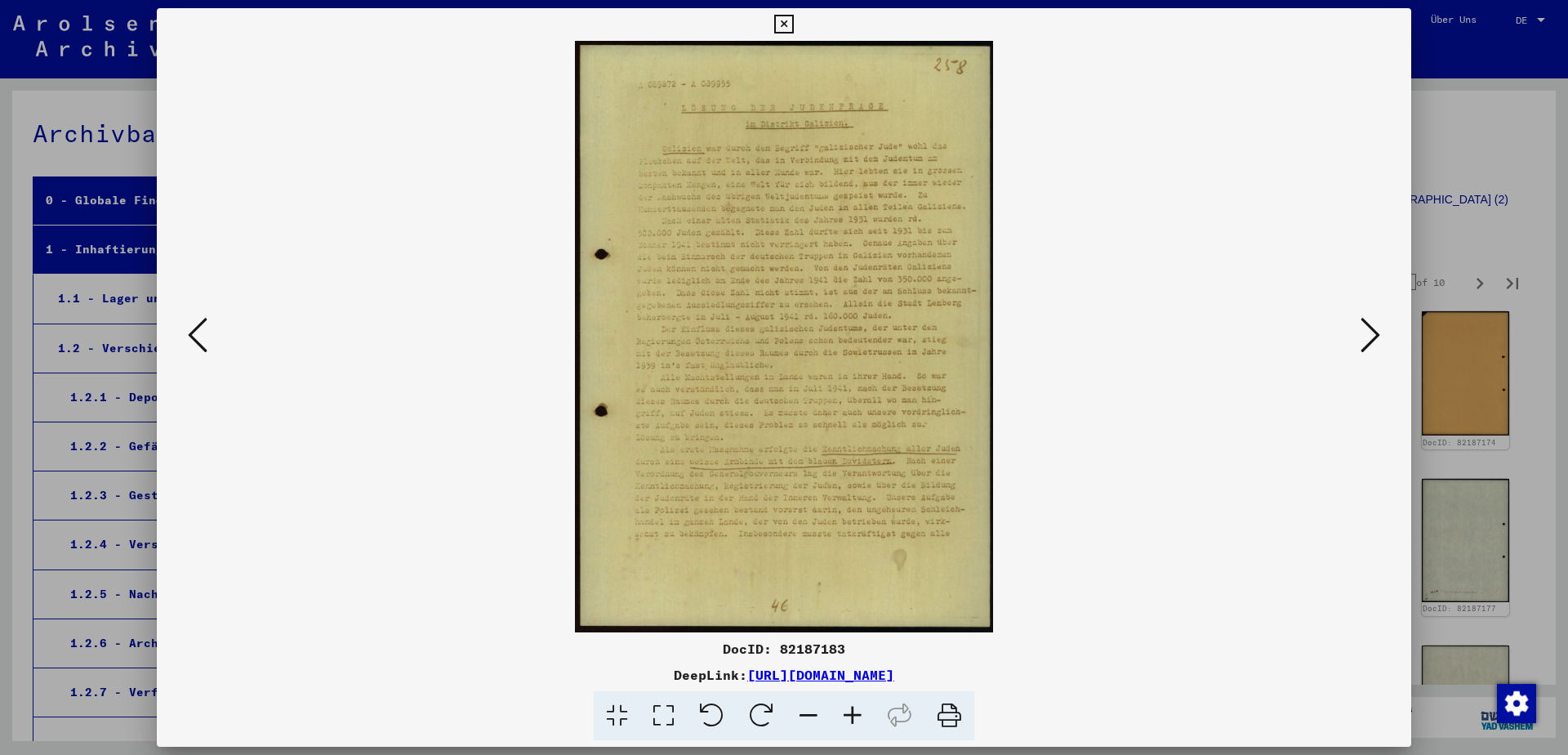
click at [199, 319] on icon at bounding box center [197, 335] width 20 height 40
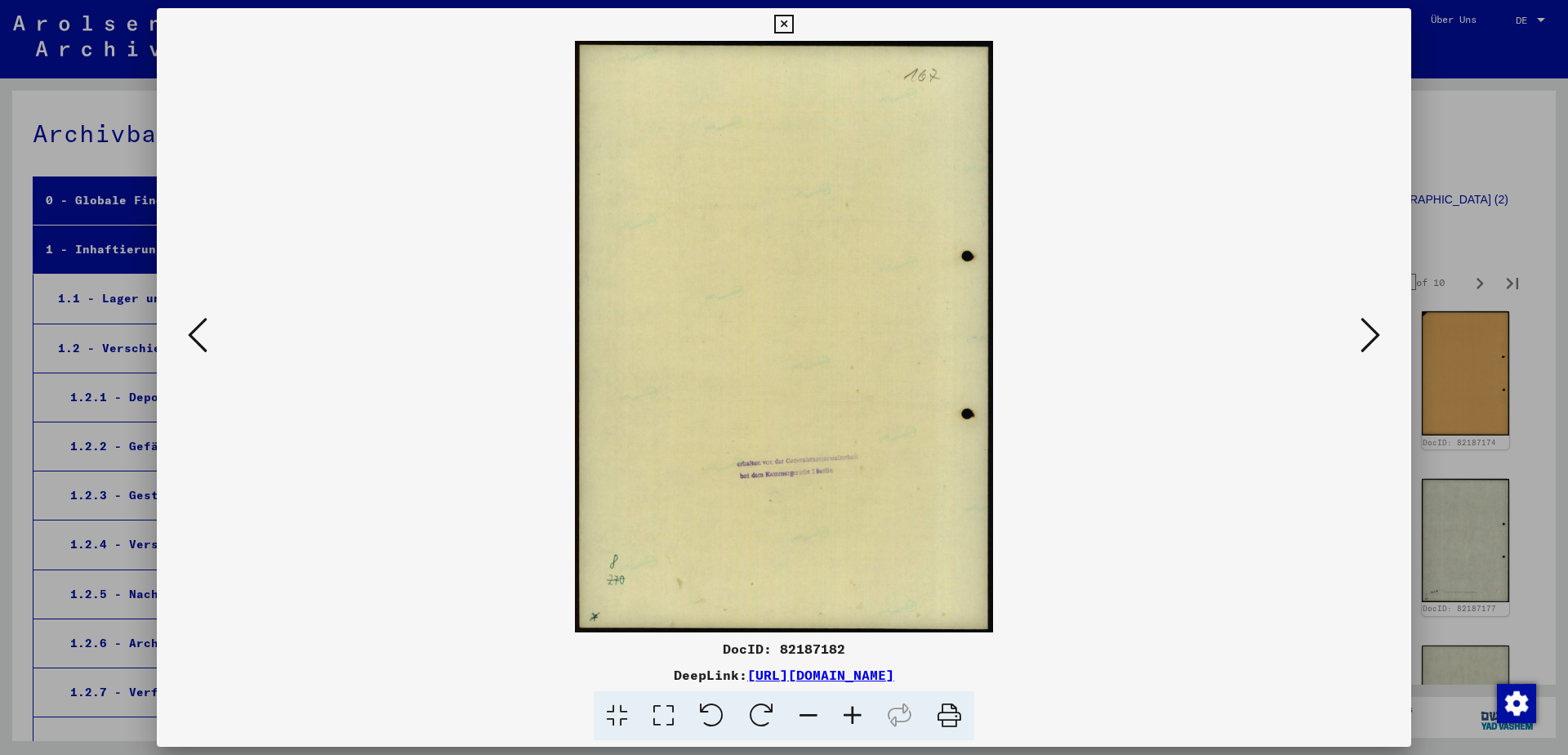
click at [199, 319] on icon at bounding box center [197, 335] width 20 height 40
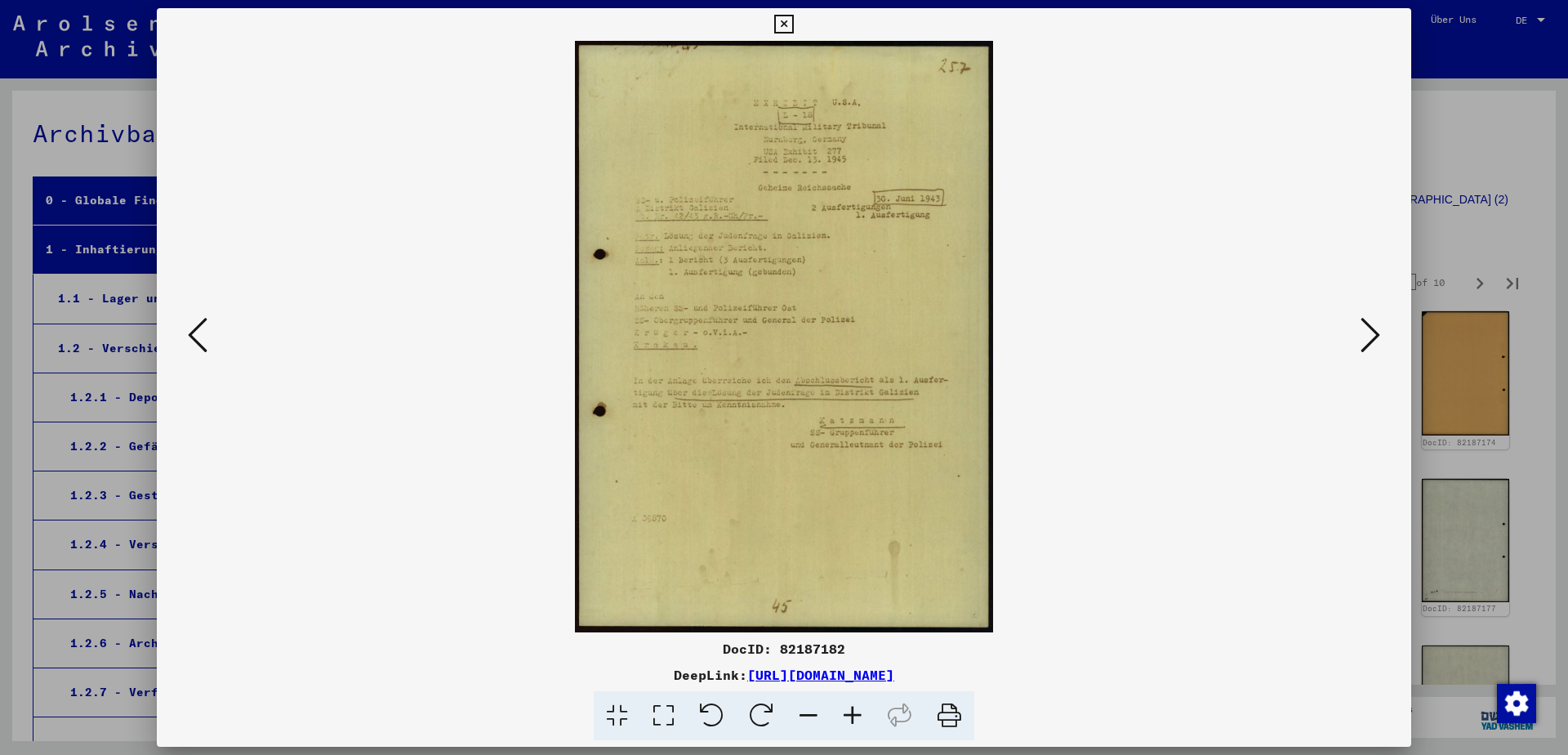
click at [199, 319] on icon at bounding box center [197, 335] width 20 height 40
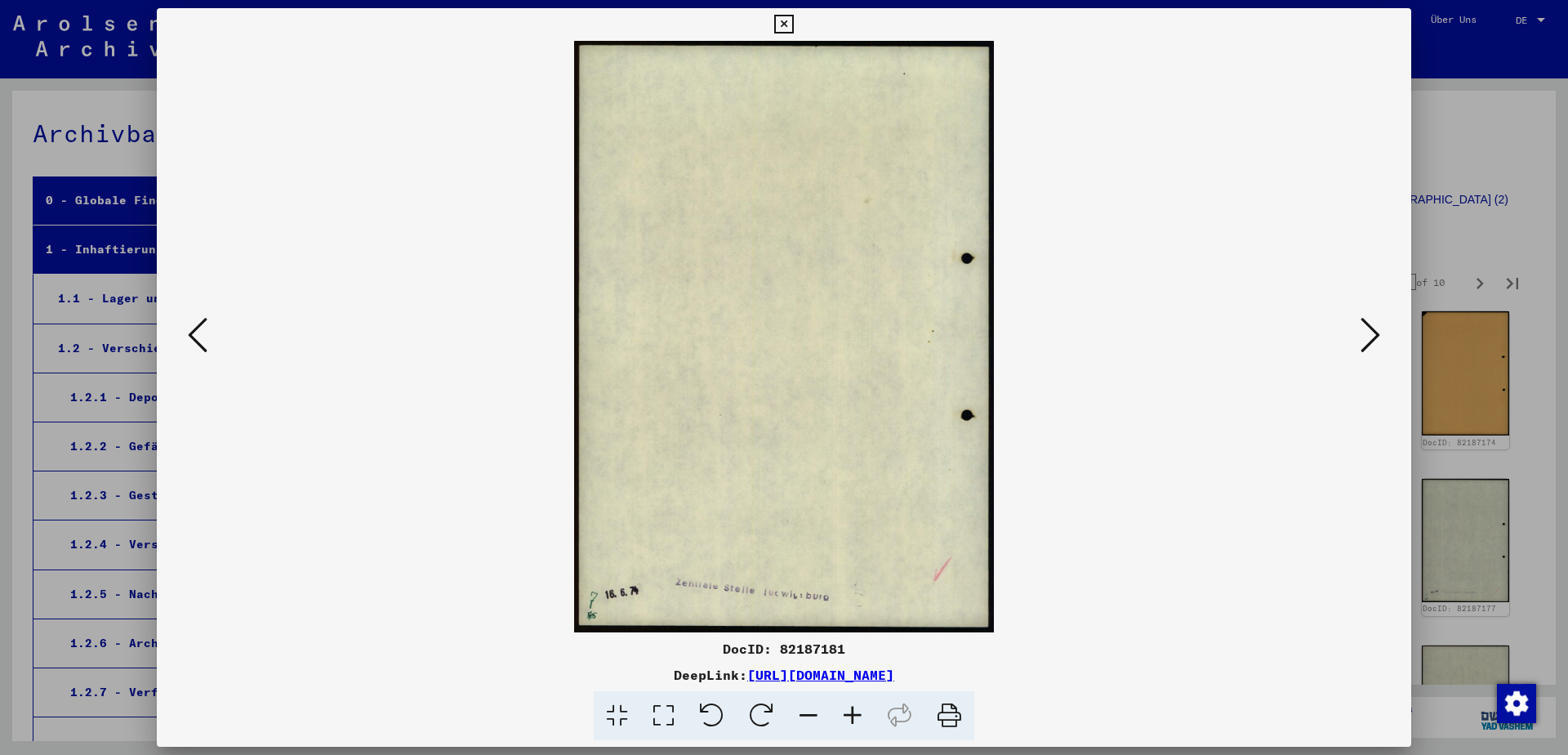
click at [199, 319] on icon at bounding box center [197, 335] width 20 height 40
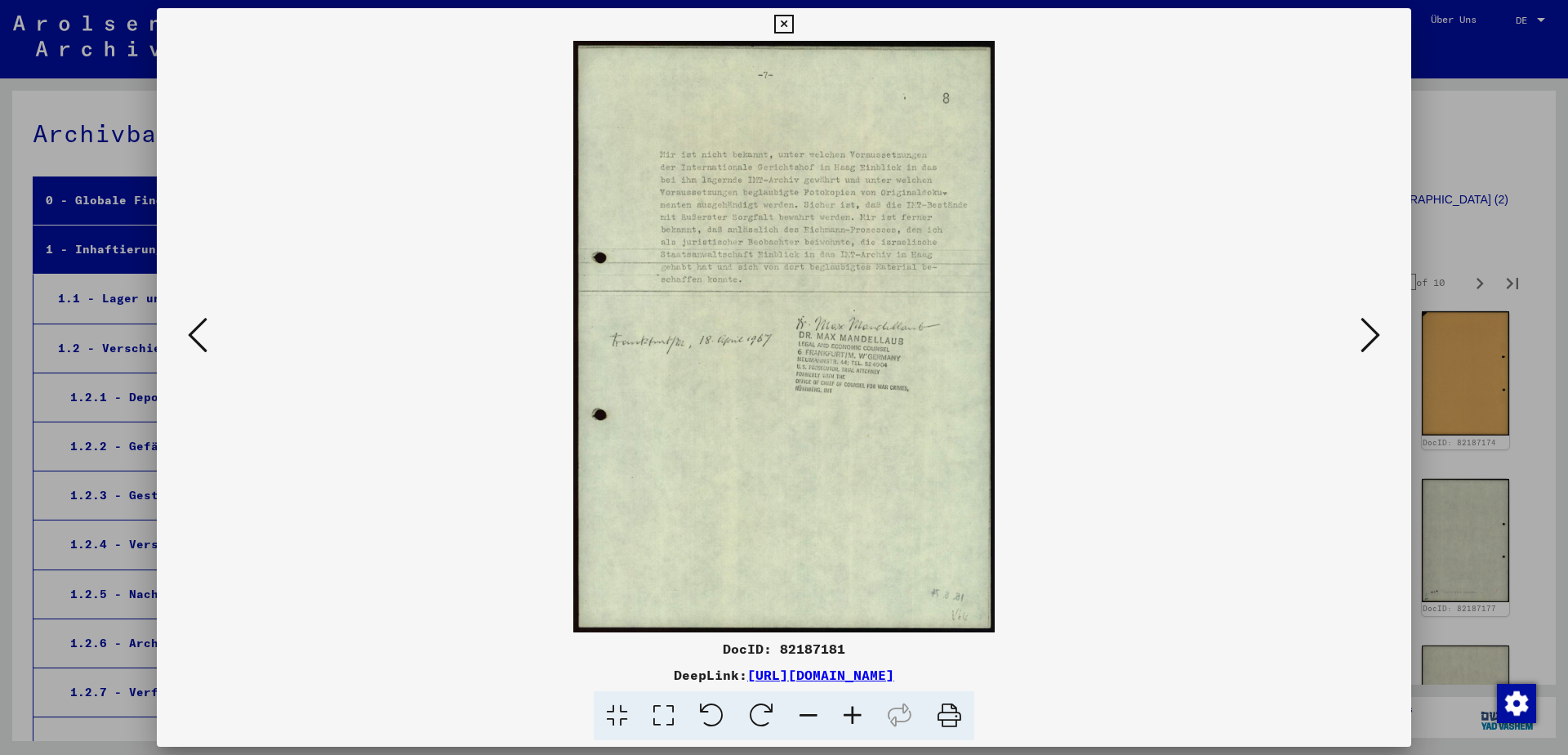
click at [199, 319] on icon at bounding box center [197, 335] width 20 height 40
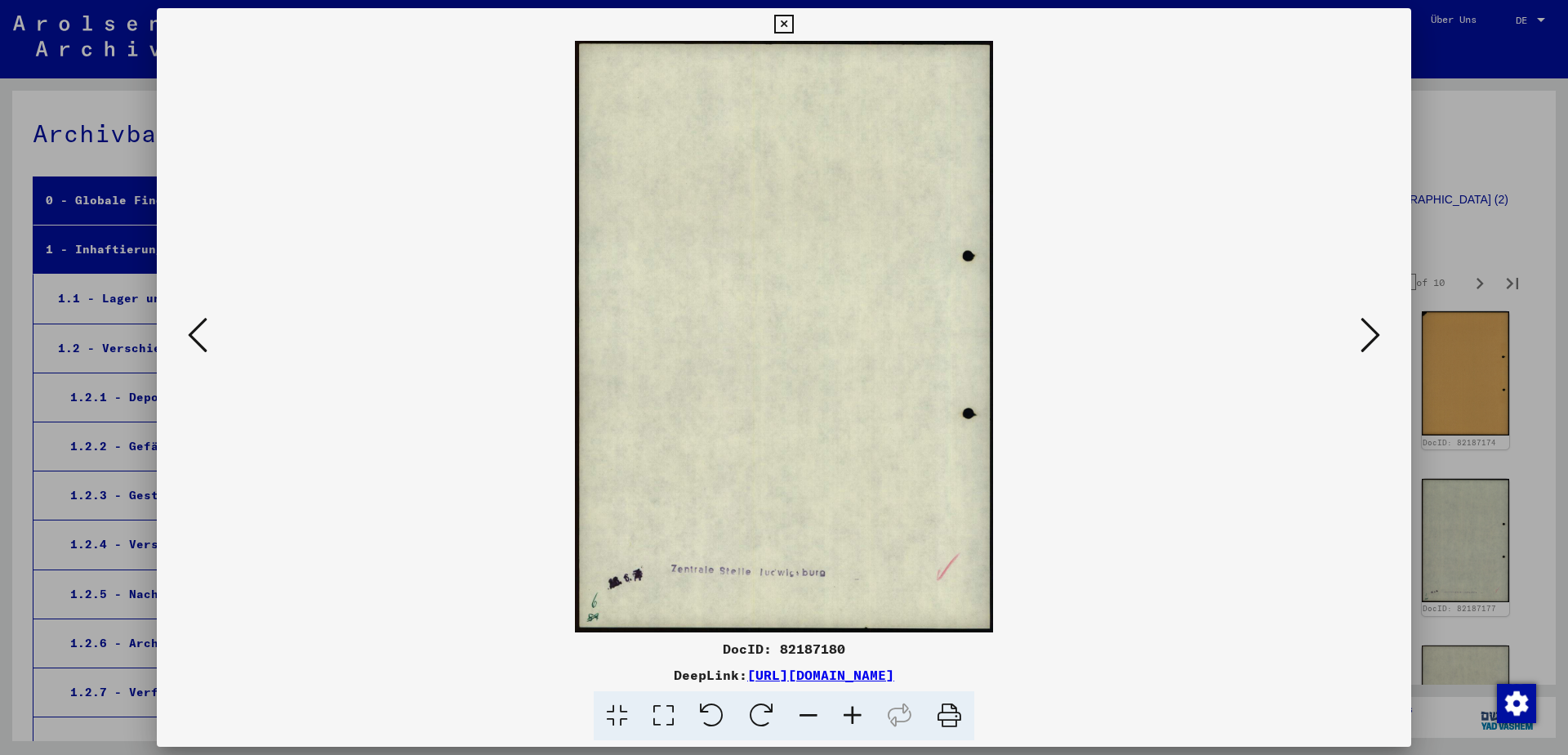
click at [199, 319] on icon at bounding box center [197, 335] width 20 height 40
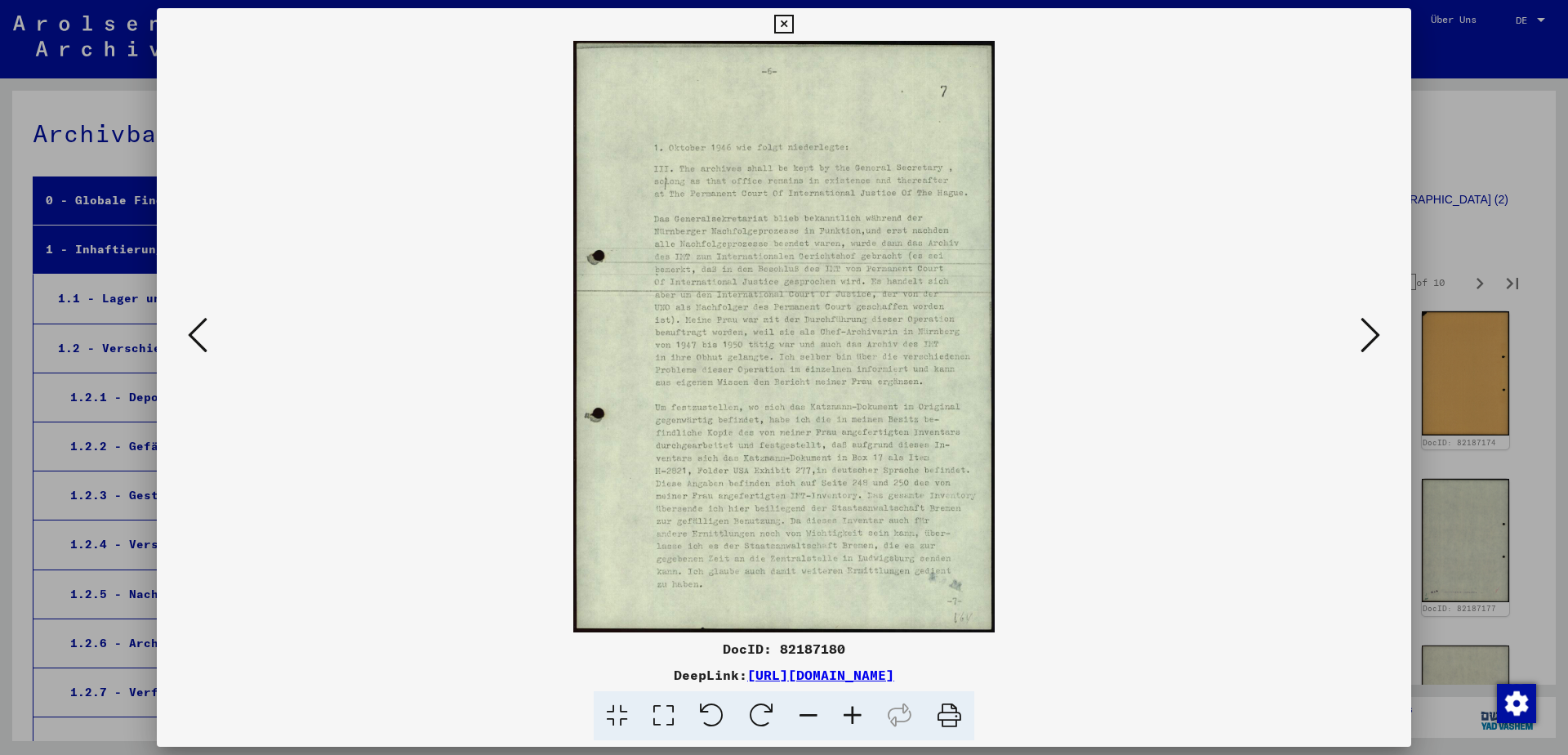
click at [199, 319] on icon at bounding box center [197, 335] width 20 height 40
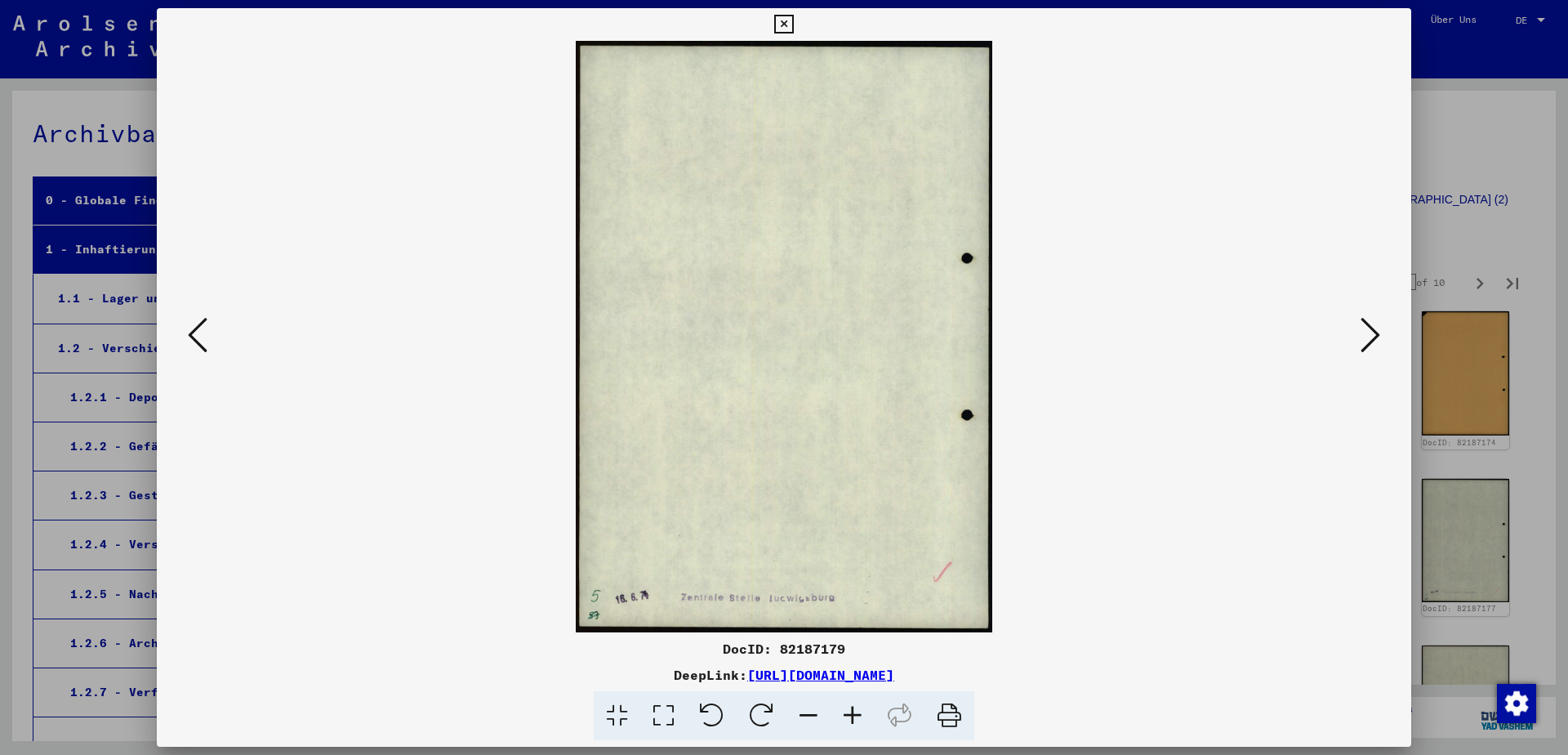
click at [199, 319] on icon at bounding box center [197, 335] width 20 height 40
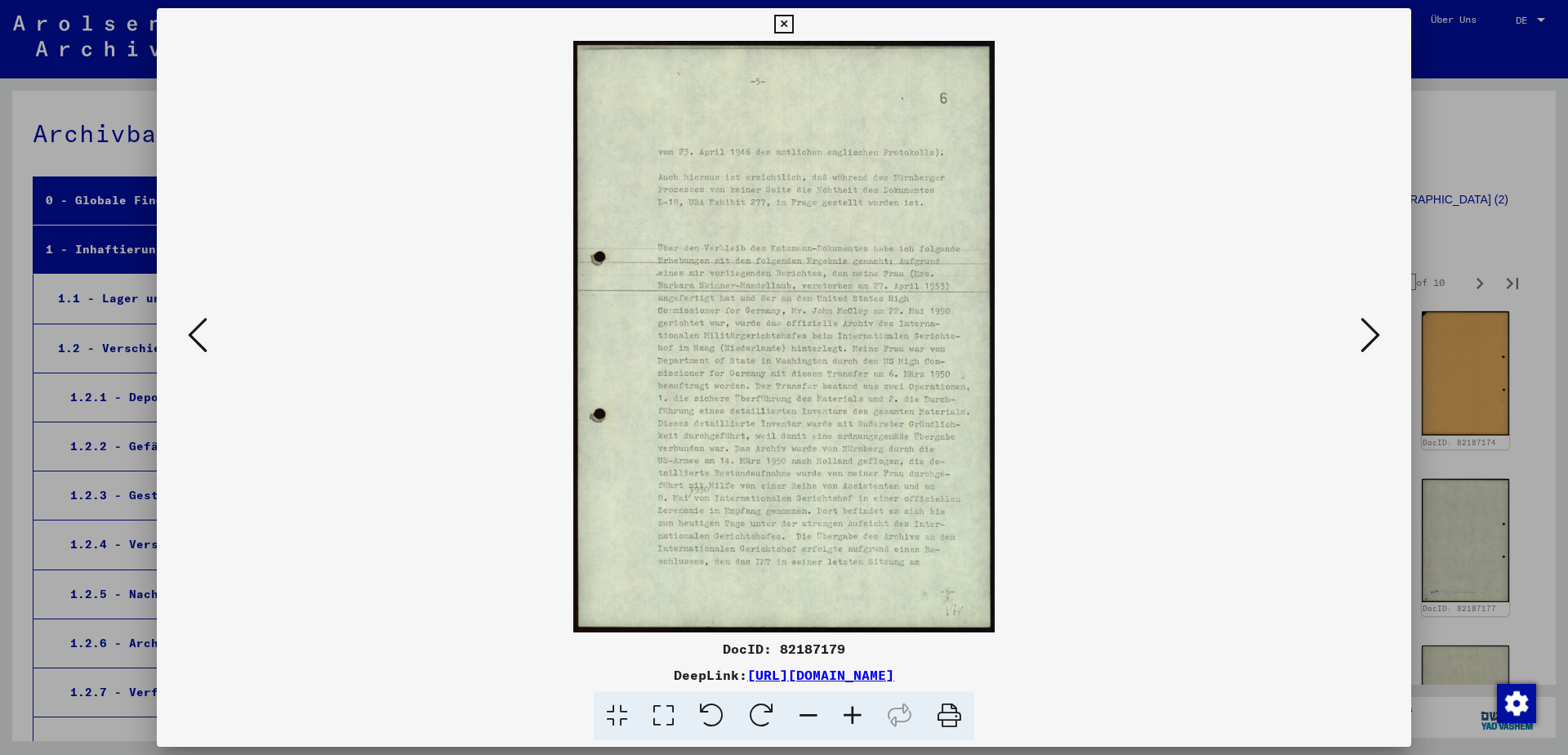
click at [199, 319] on icon at bounding box center [197, 335] width 20 height 40
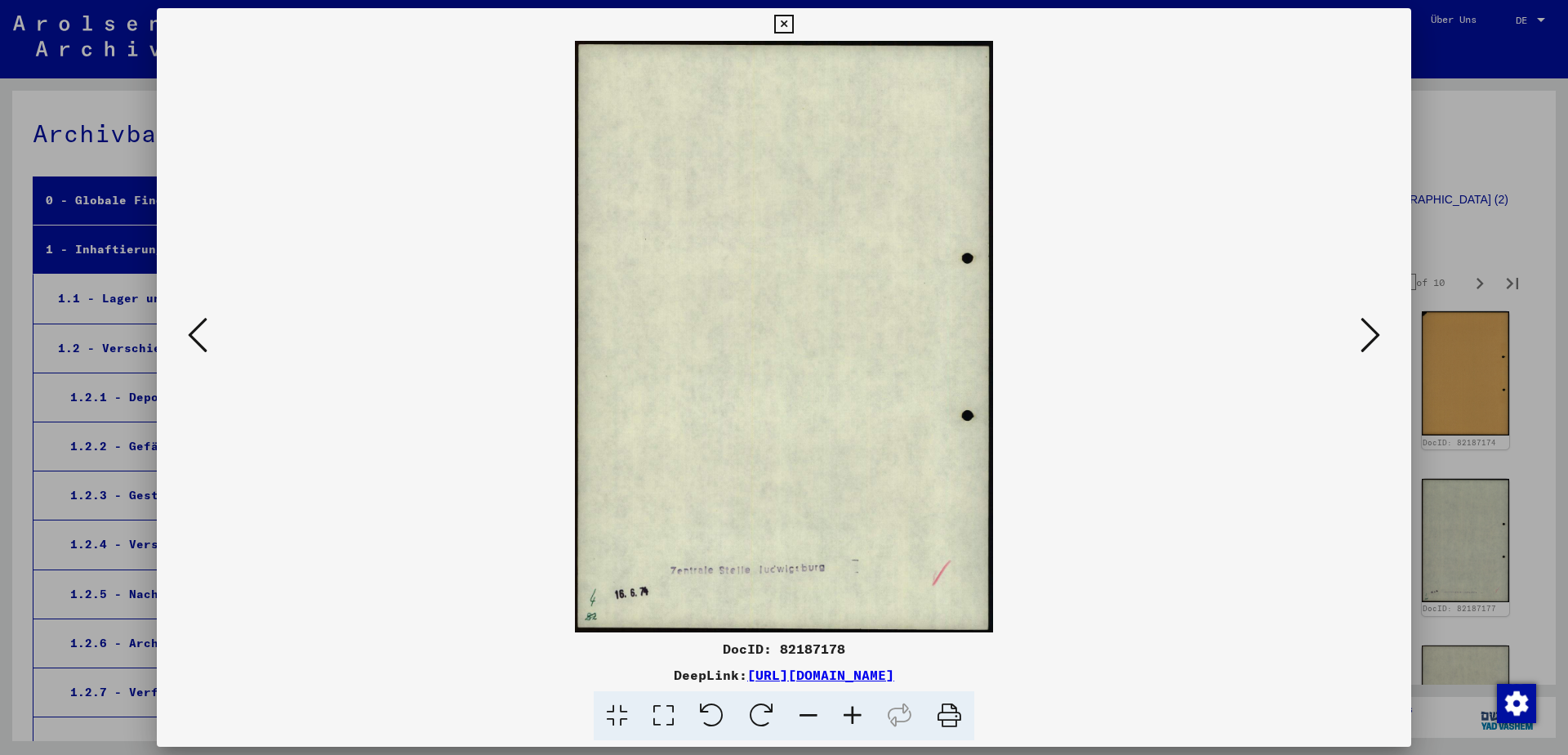
click at [199, 319] on icon at bounding box center [197, 335] width 20 height 40
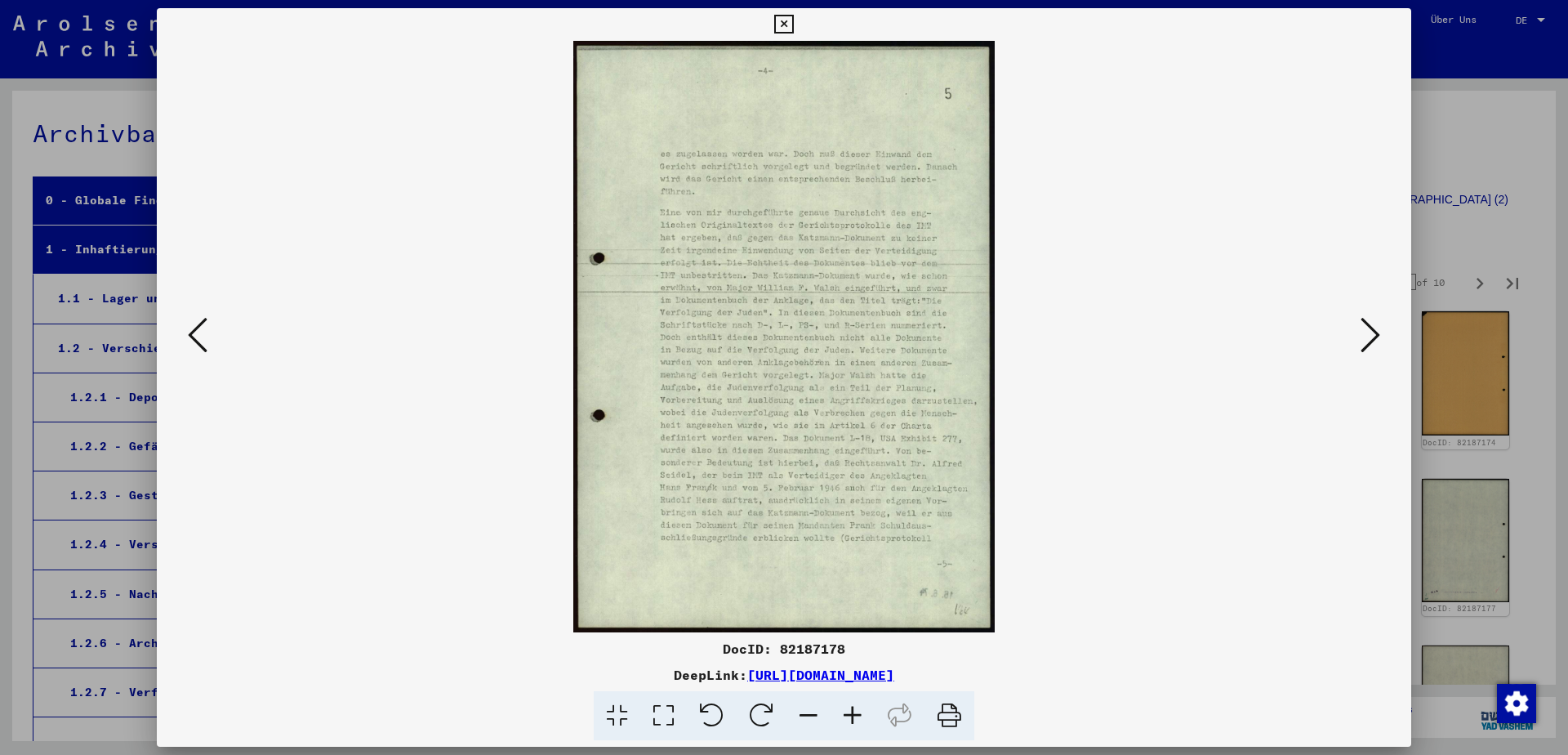
click at [199, 319] on icon at bounding box center [197, 335] width 20 height 40
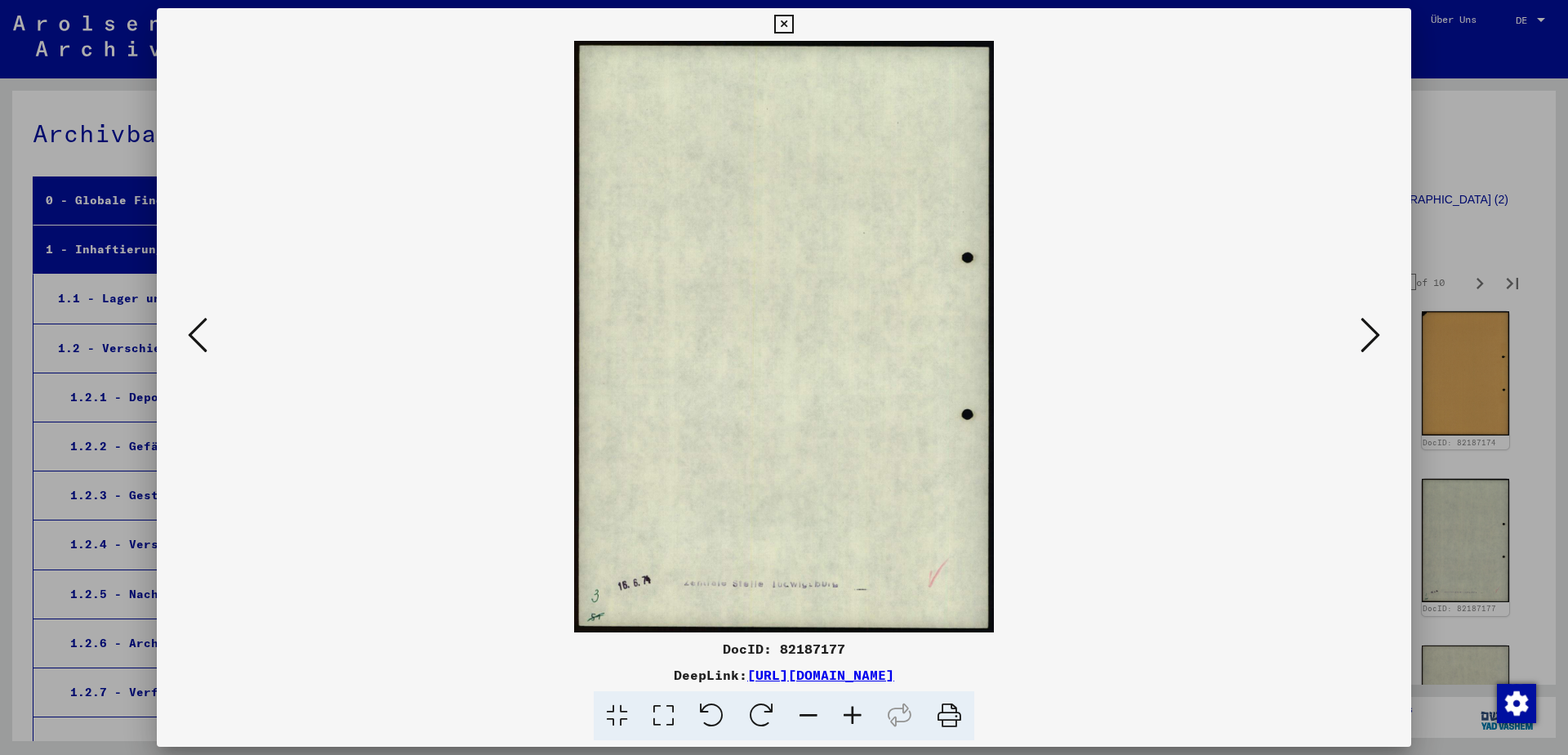
click at [199, 319] on icon at bounding box center [197, 335] width 20 height 40
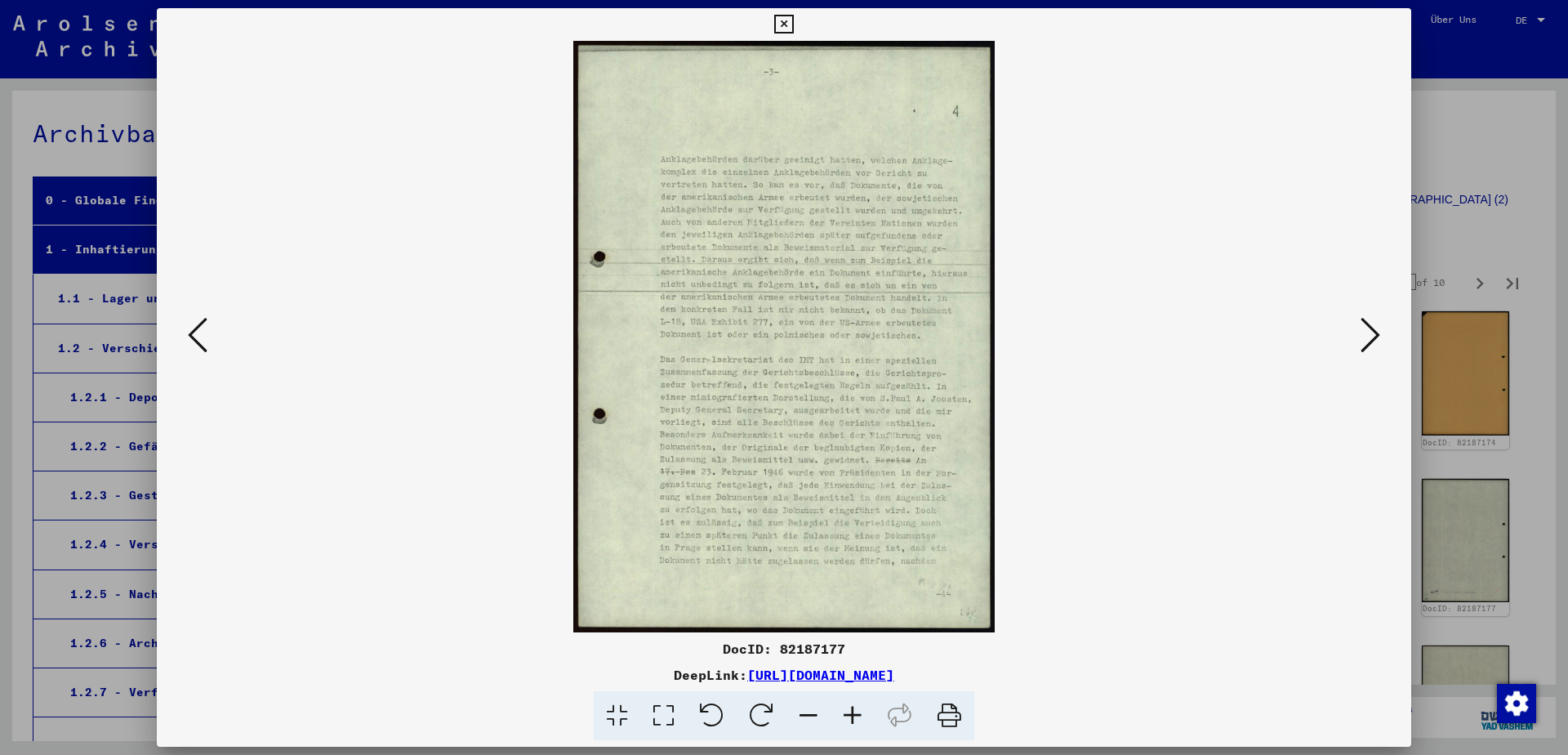
click at [199, 319] on icon at bounding box center [197, 335] width 20 height 40
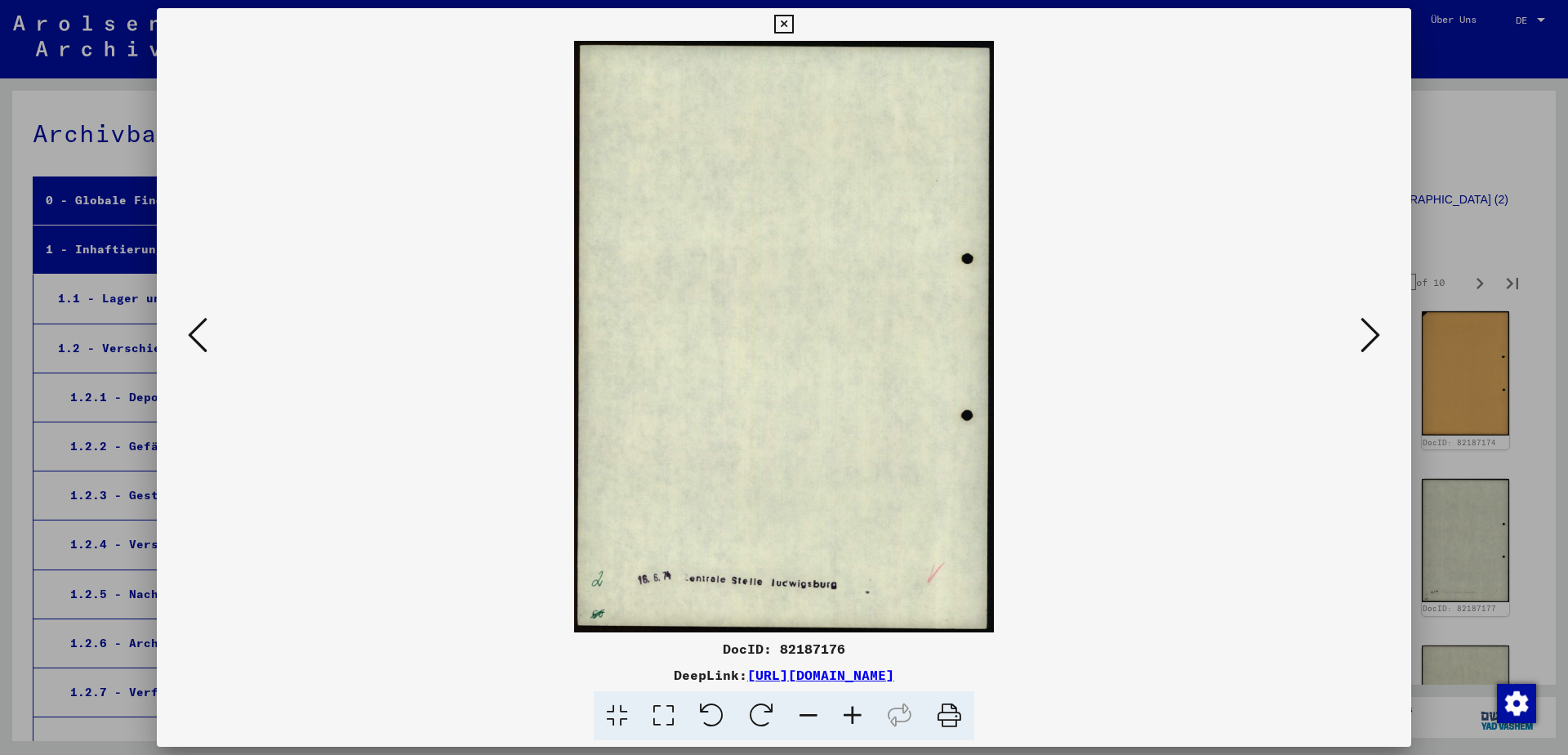
click at [199, 319] on icon at bounding box center [197, 335] width 20 height 40
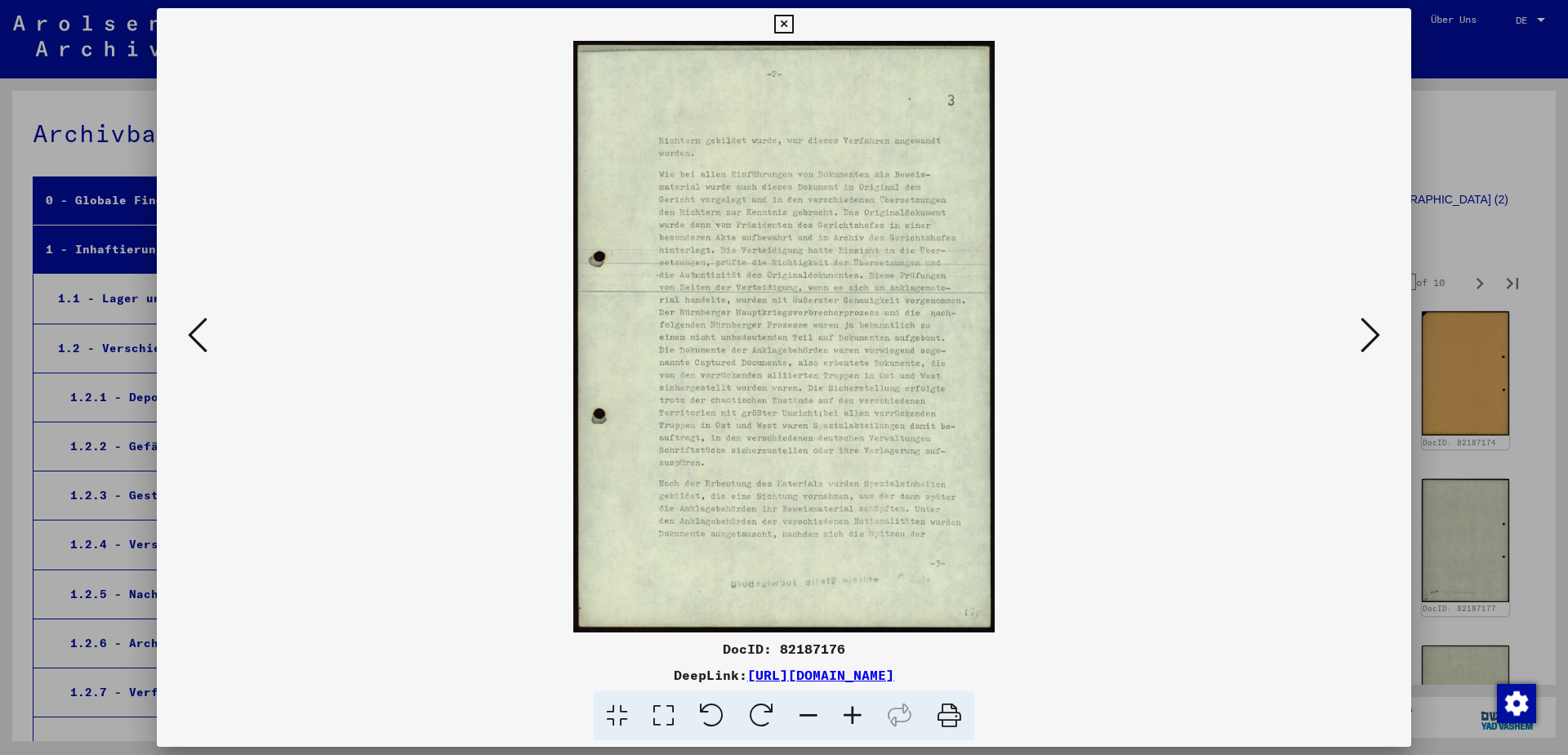
click at [199, 319] on icon at bounding box center [197, 335] width 20 height 40
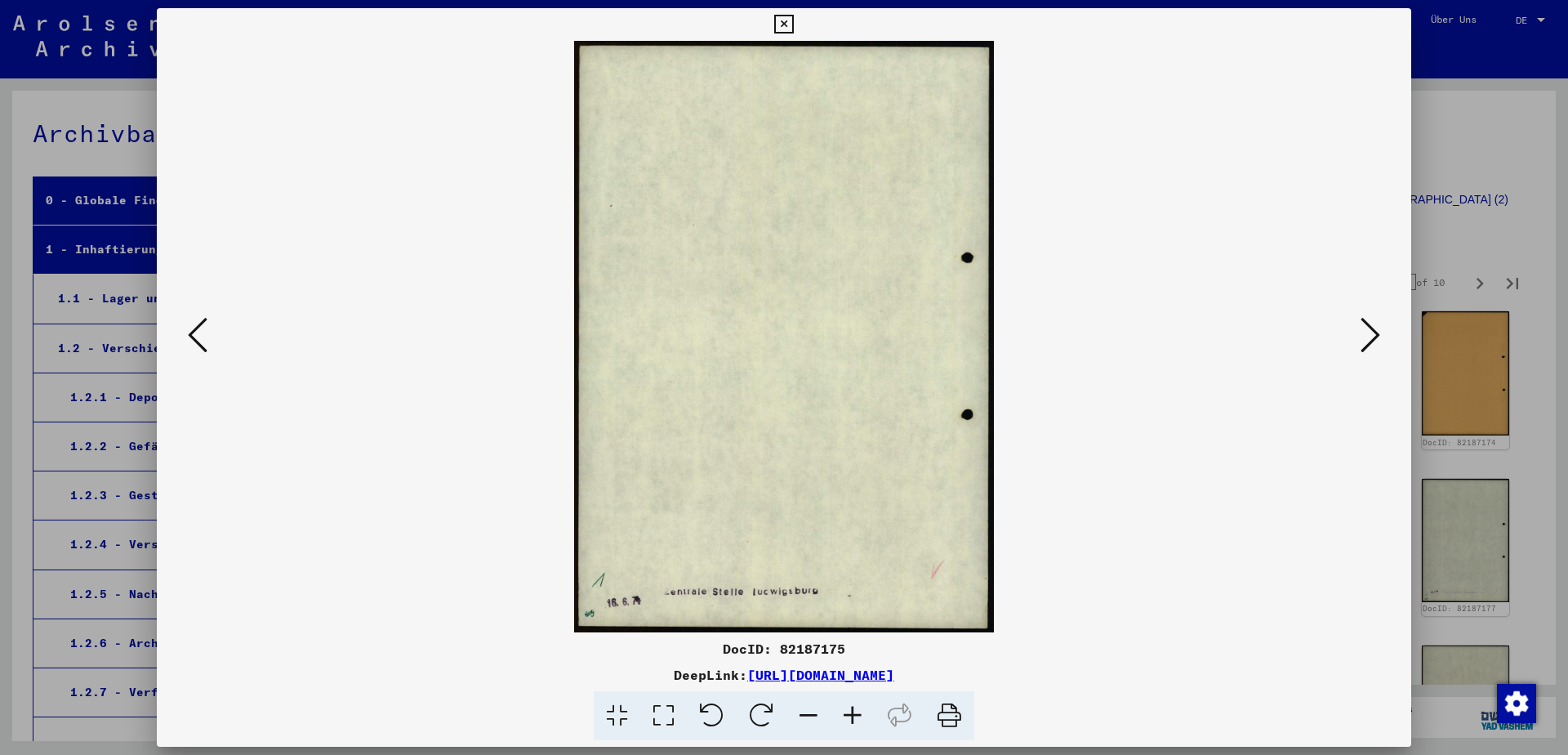
click at [199, 319] on icon at bounding box center [197, 335] width 20 height 40
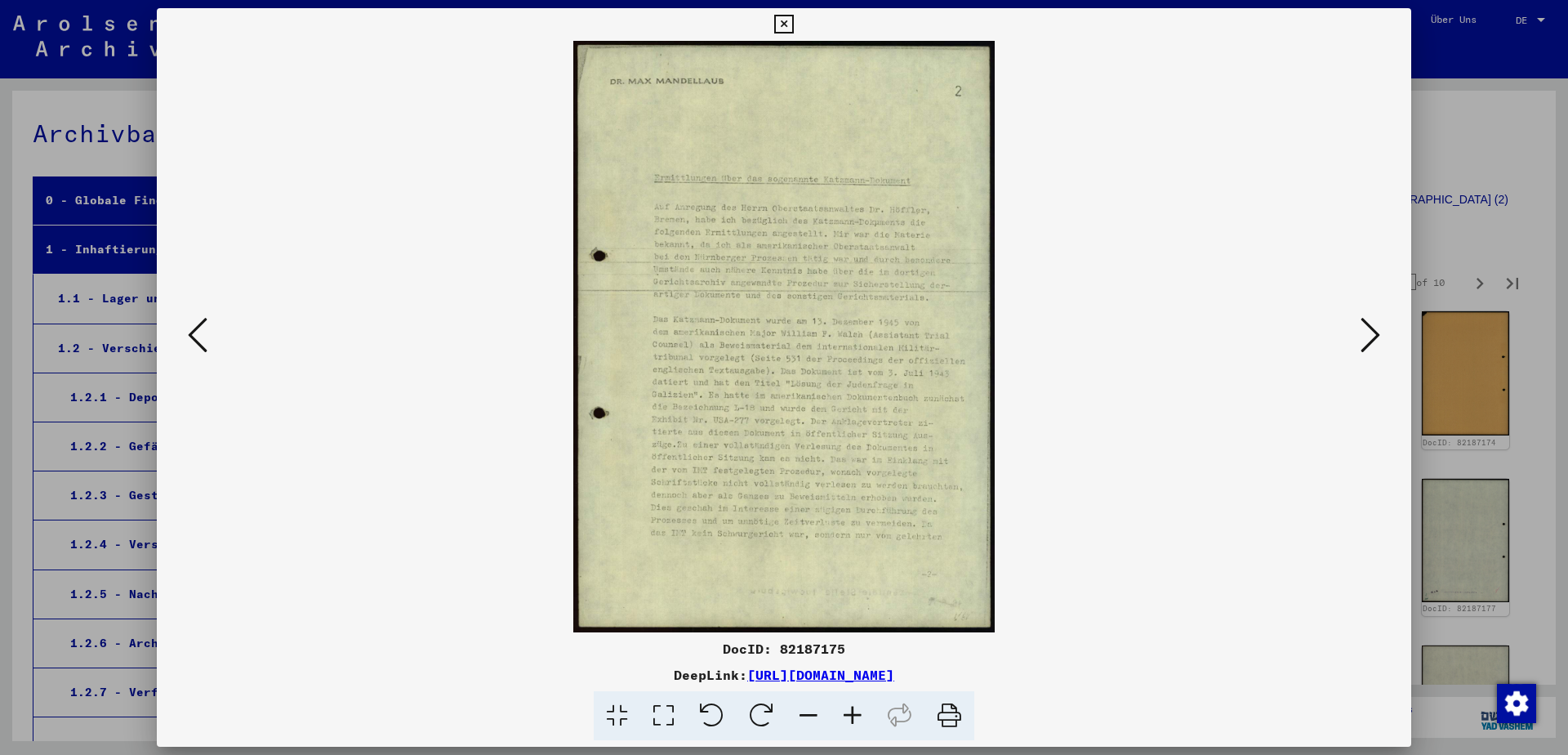
click at [199, 319] on icon at bounding box center [197, 335] width 20 height 40
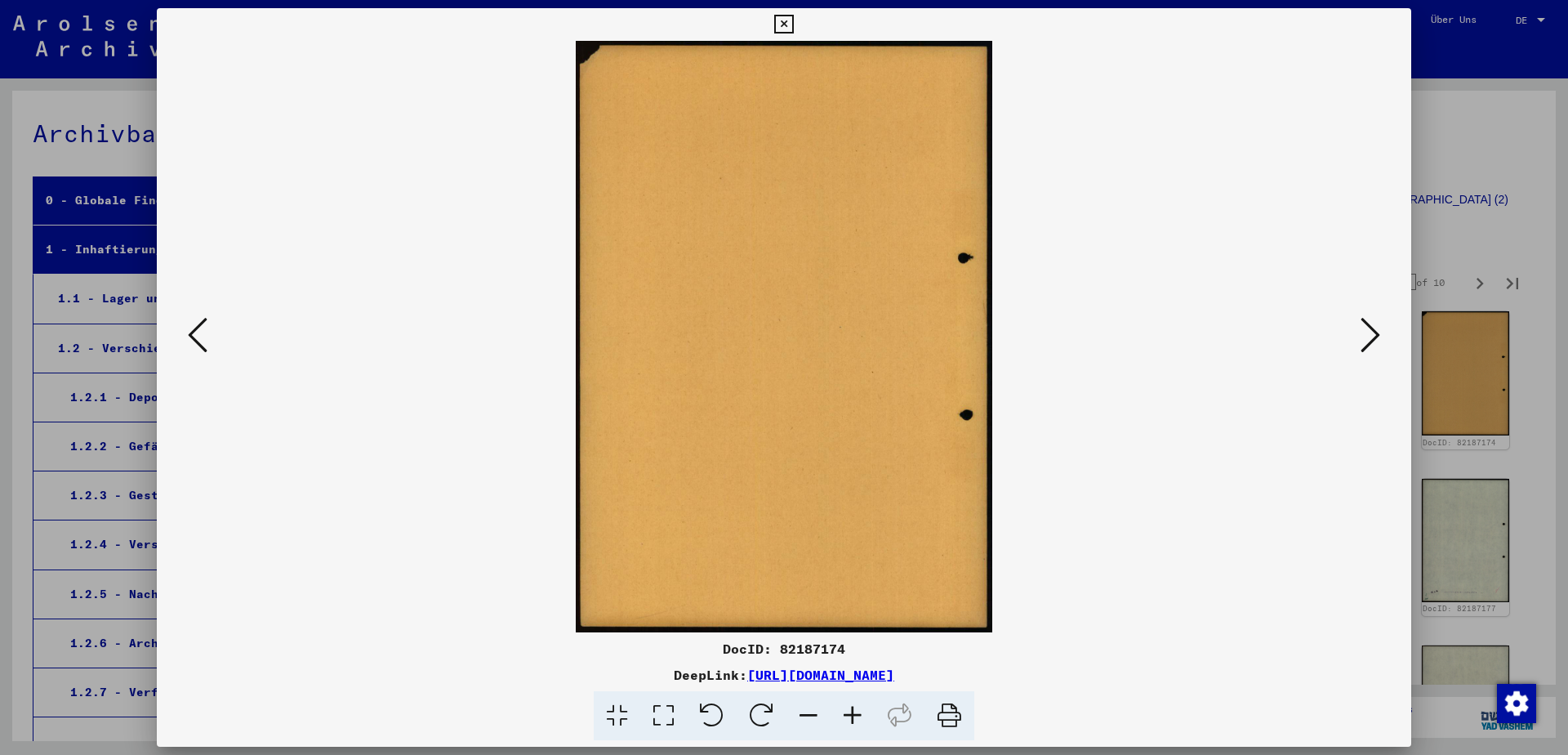
click at [199, 319] on icon at bounding box center [197, 335] width 20 height 40
